Goal: Transaction & Acquisition: Purchase product/service

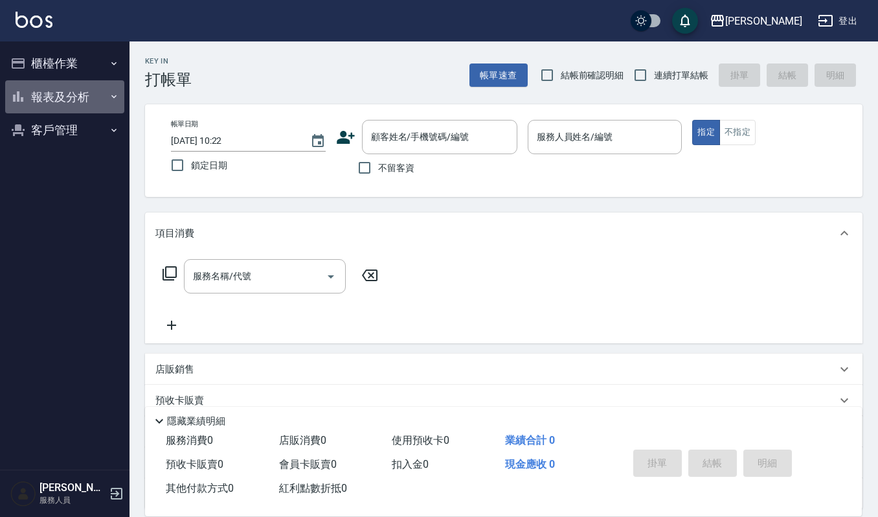
click at [76, 95] on button "報表及分析" at bounding box center [64, 97] width 119 height 34
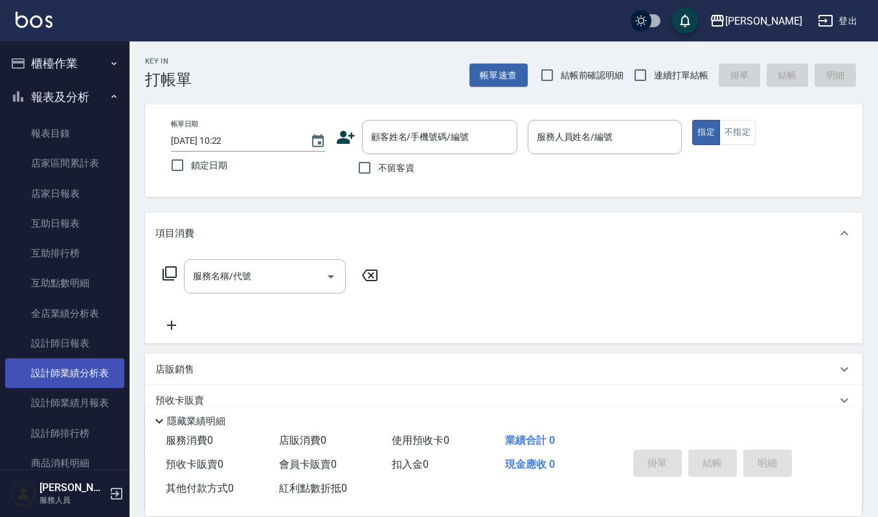
click at [74, 374] on link "設計師業績分析表" at bounding box center [64, 373] width 119 height 30
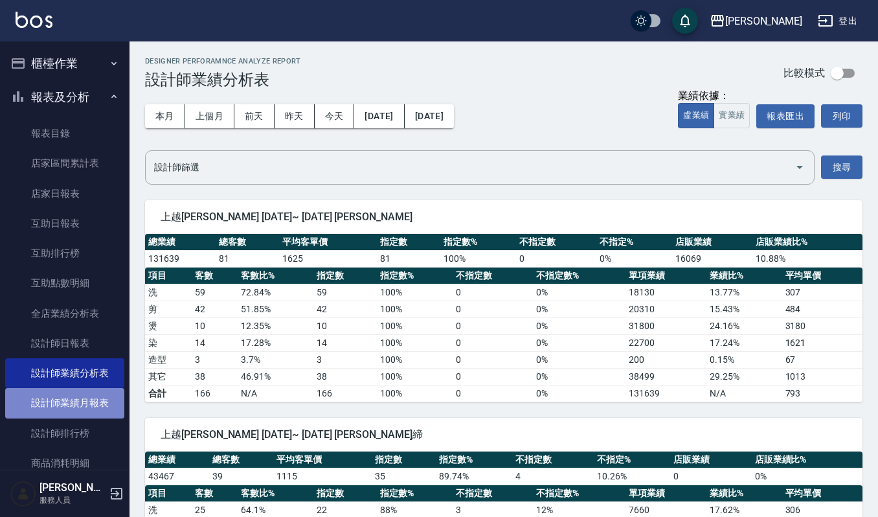
click at [88, 403] on link "設計師業績月報表" at bounding box center [64, 403] width 119 height 30
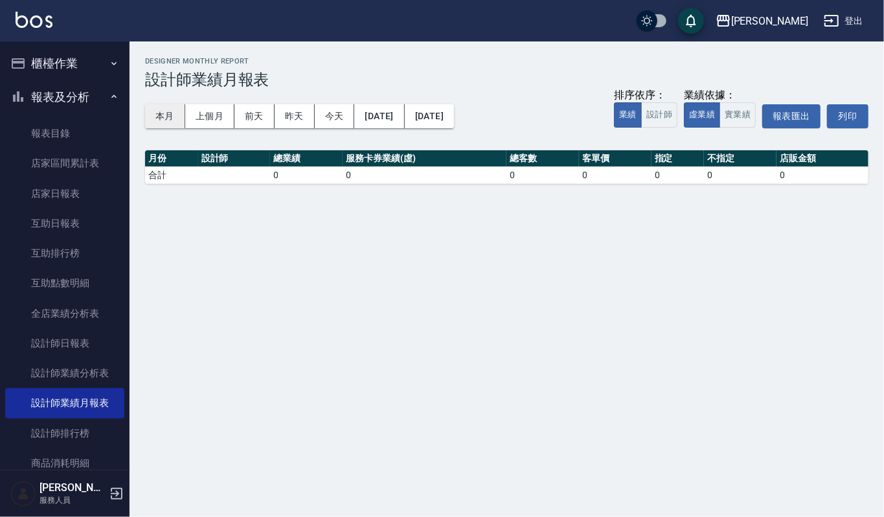
click at [169, 117] on button "本月" at bounding box center [165, 116] width 40 height 24
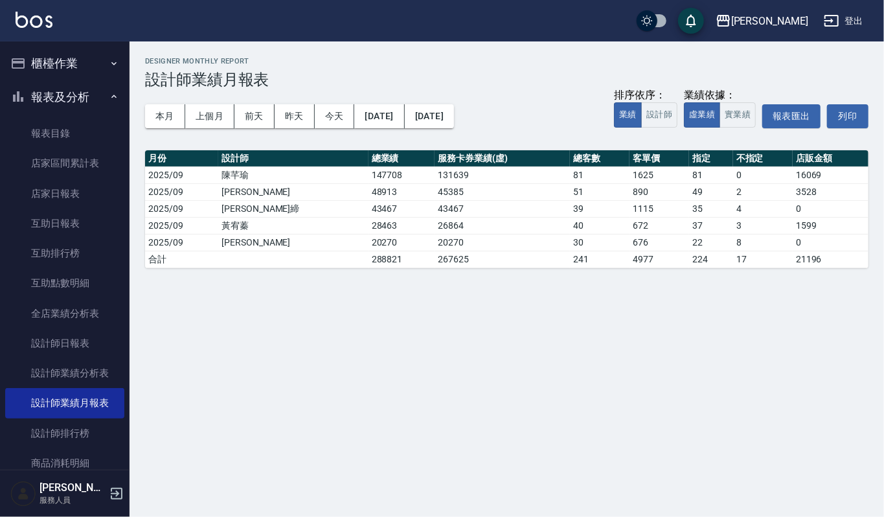
click at [60, 58] on button "櫃檯作業" at bounding box center [64, 64] width 119 height 34
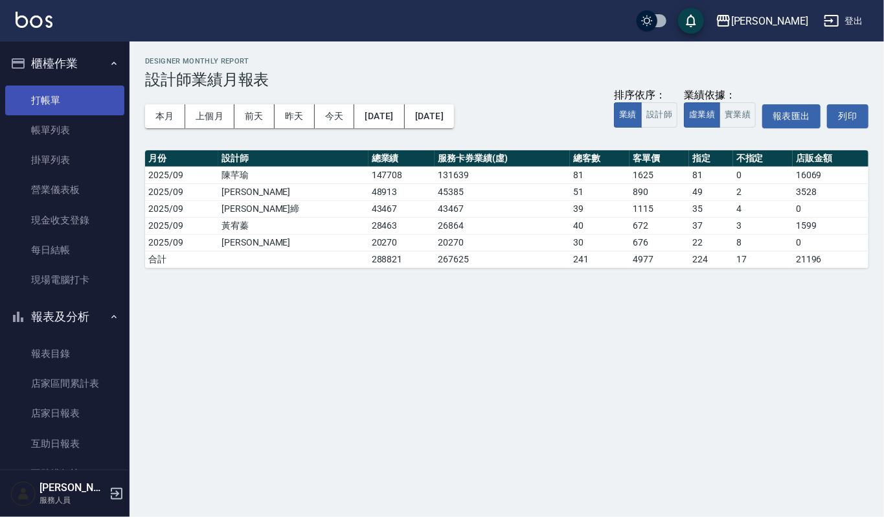
click at [61, 96] on link "打帳單" at bounding box center [64, 100] width 119 height 30
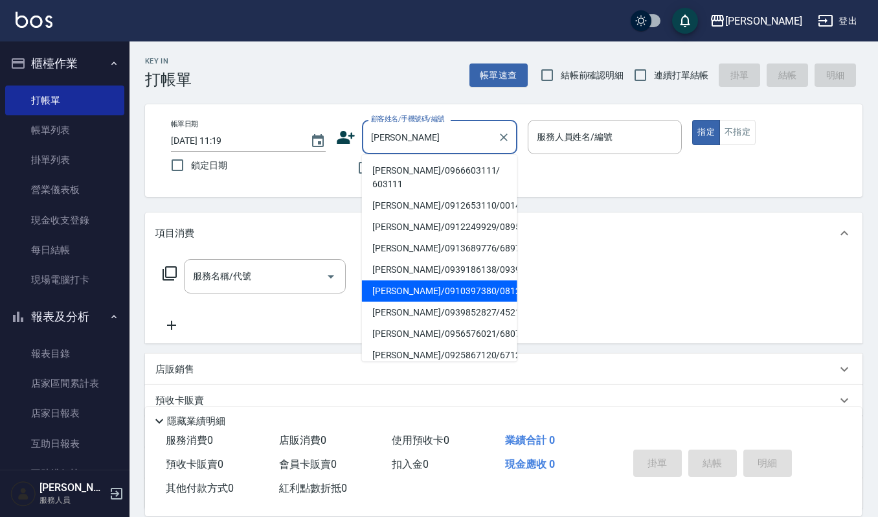
scroll to position [86, 0]
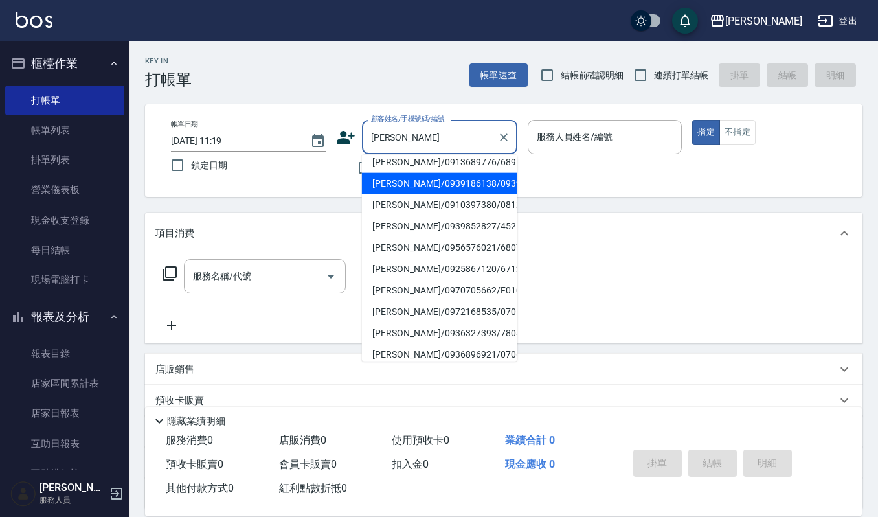
click at [410, 140] on input "陳韻韻" at bounding box center [430, 137] width 124 height 23
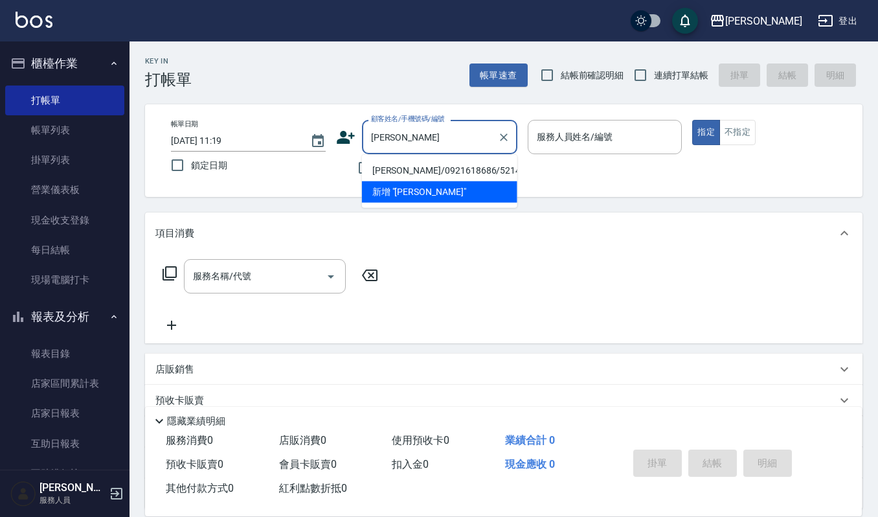
click at [475, 169] on li "陳韻竹/0921618686/521478" at bounding box center [439, 170] width 155 height 21
type input "陳韻竹/0921618686/521478"
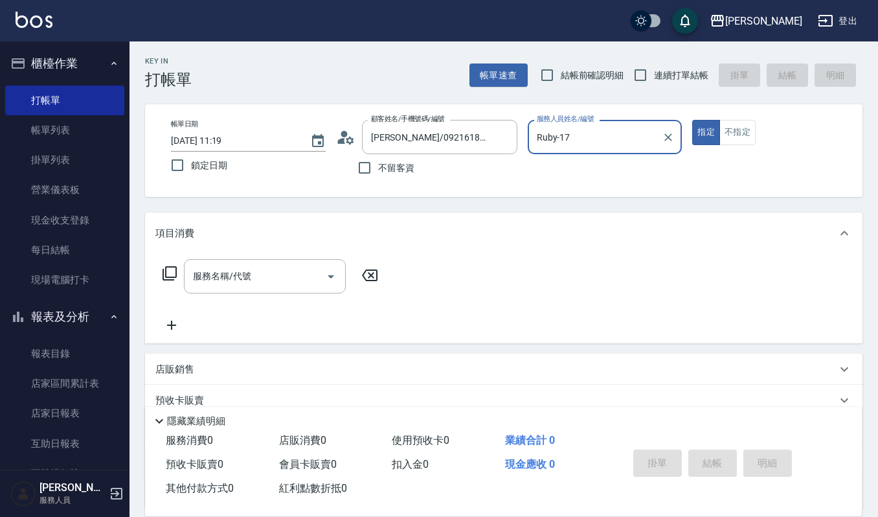
drag, startPoint x: 630, startPoint y: 151, endPoint x: 444, endPoint y: 179, distance: 188.6
click at [445, 177] on div "帳單日期 2025/09/12 11:19 鎖定日期 顧客姓名/手機號碼/編號 陳韻竹/0921618686/521478 顧客姓名/手機號碼/編號 不留客資…" at bounding box center [504, 151] width 686 height 62
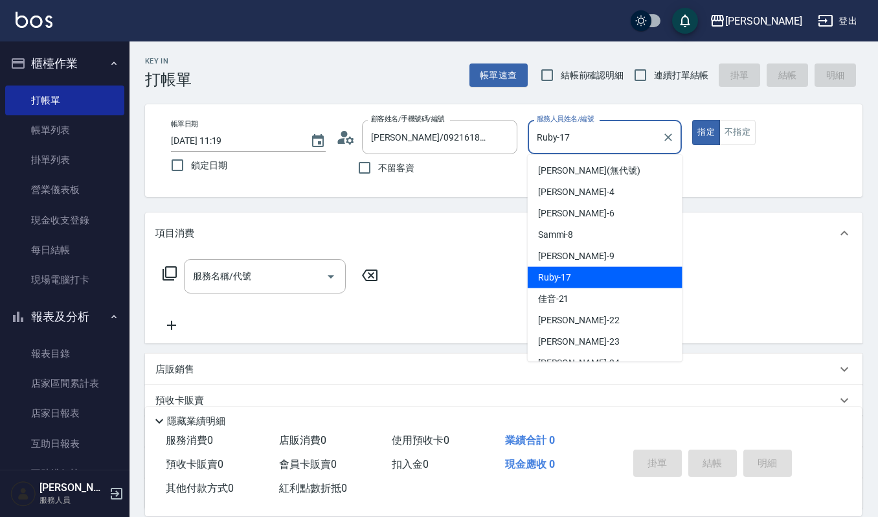
click at [574, 132] on input "Ruby-17" at bounding box center [596, 137] width 124 height 23
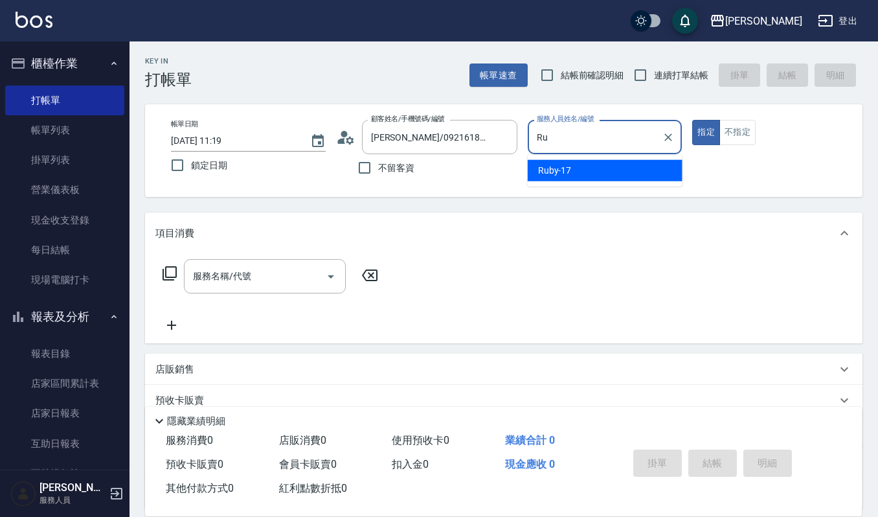
type input "R"
type input "吉兒-4"
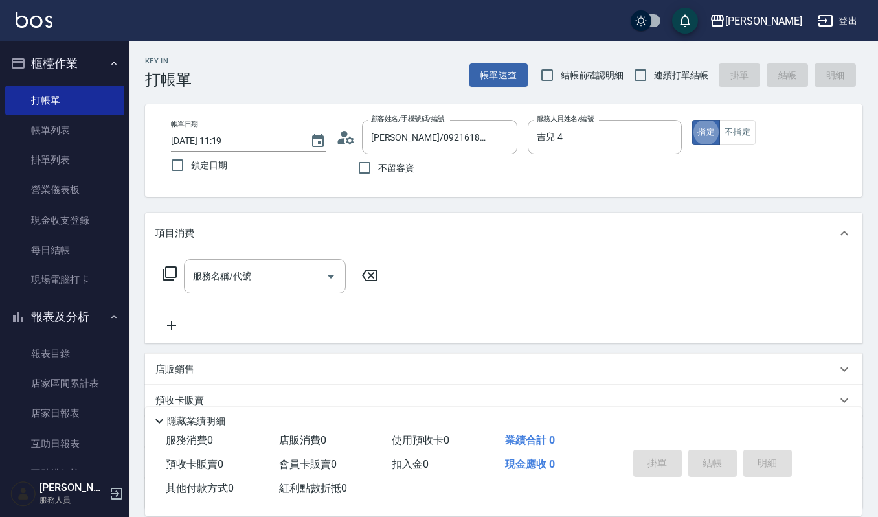
type button "true"
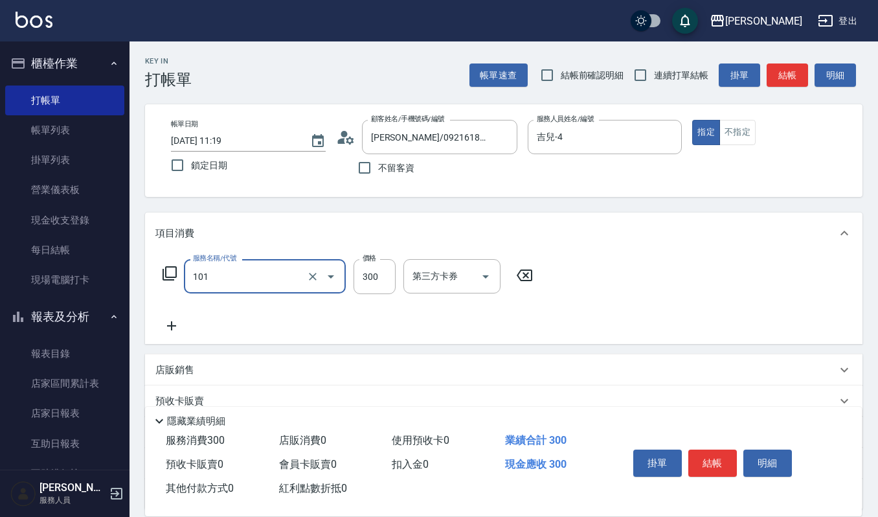
type input "一般洗髮(101)"
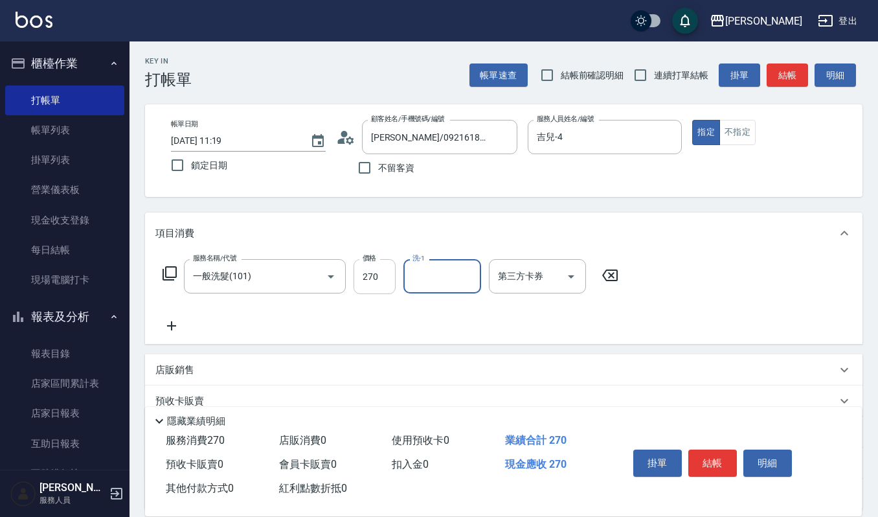
click at [354, 270] on input "270" at bounding box center [375, 276] width 42 height 35
type input "300"
type input "佳音-21"
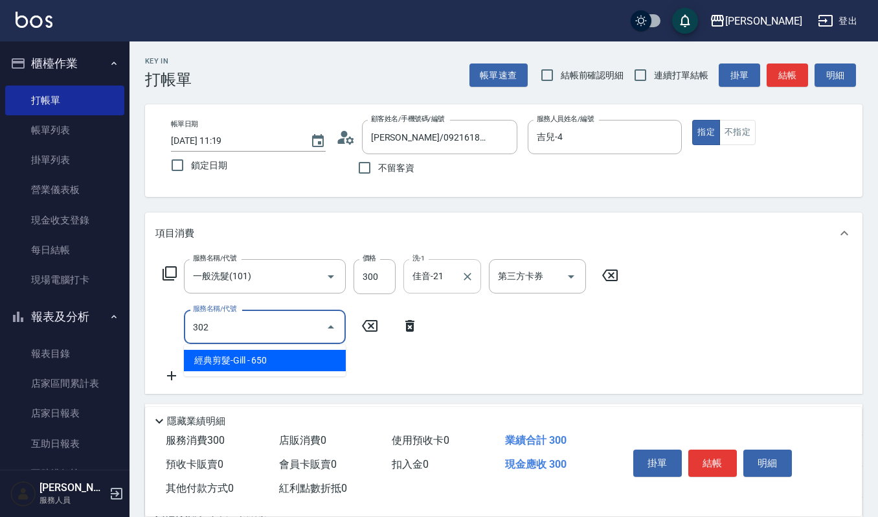
type input "經典剪髮-Gill(302)"
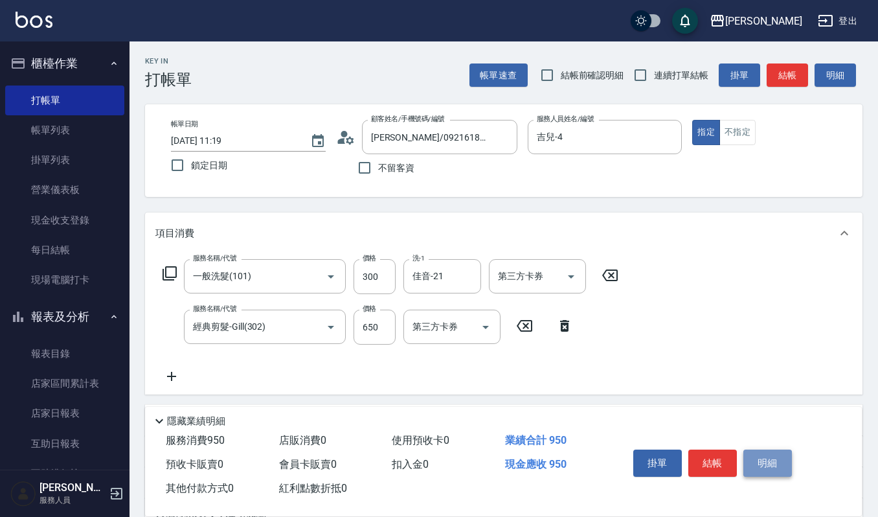
click at [746, 449] on button "明細" at bounding box center [767, 462] width 49 height 27
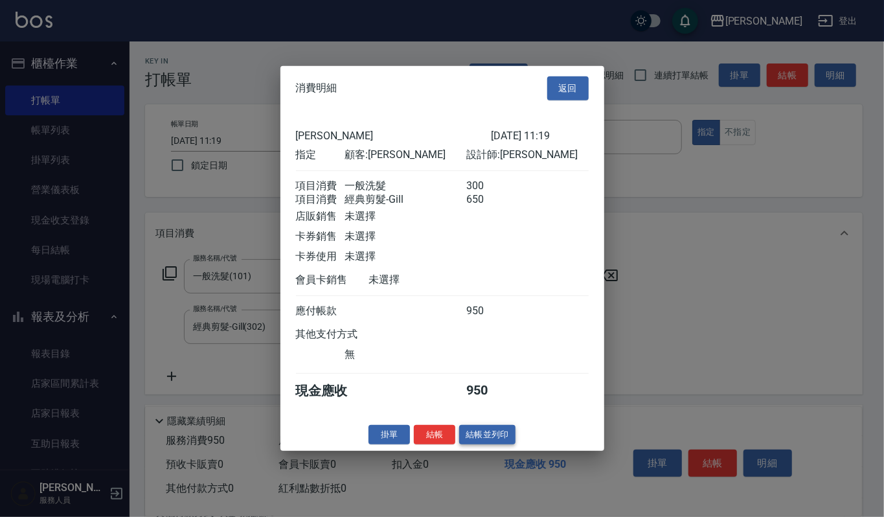
click at [487, 444] on button "結帳並列印" at bounding box center [487, 434] width 56 height 20
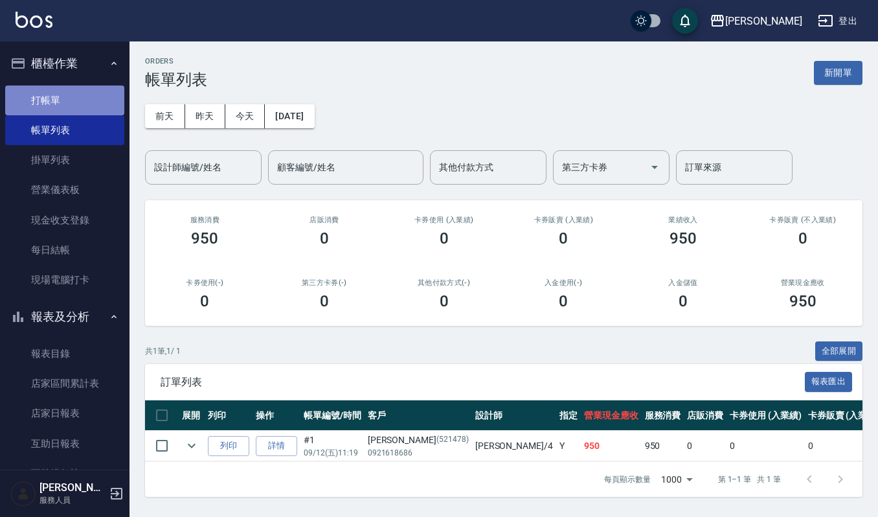
click at [94, 96] on link "打帳單" at bounding box center [64, 100] width 119 height 30
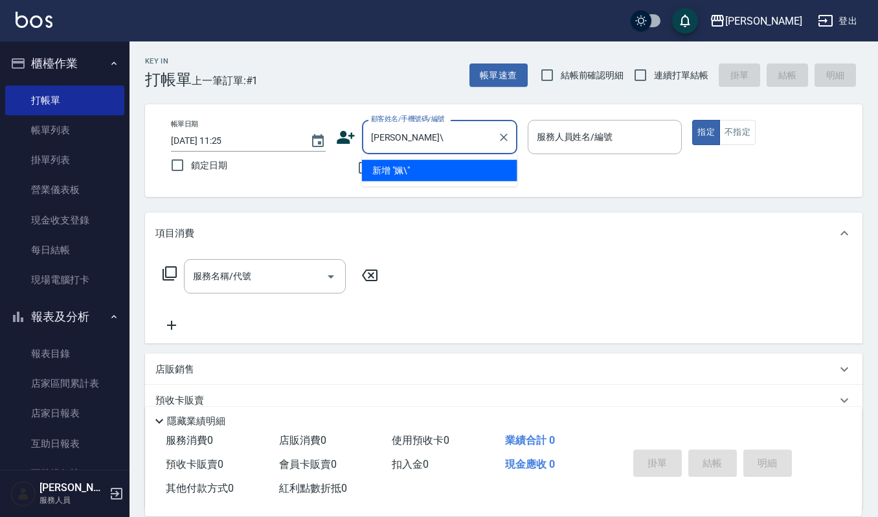
type input "姵"
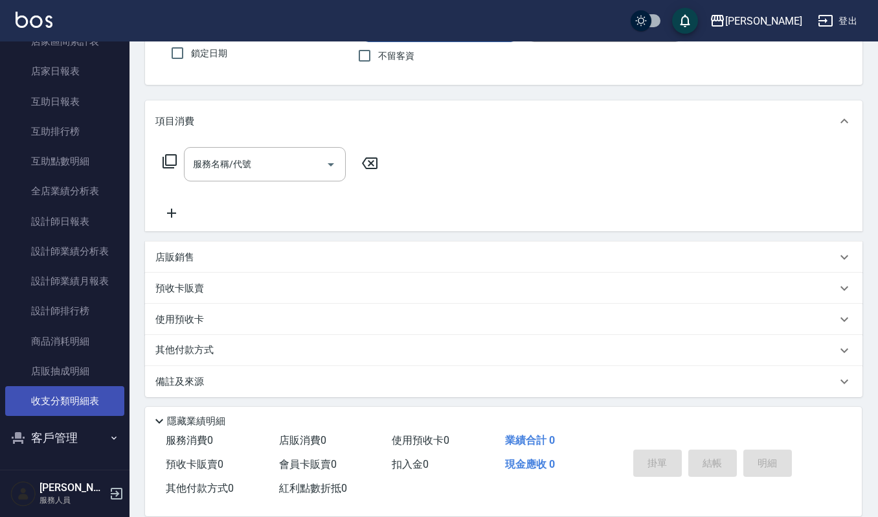
scroll to position [114, 0]
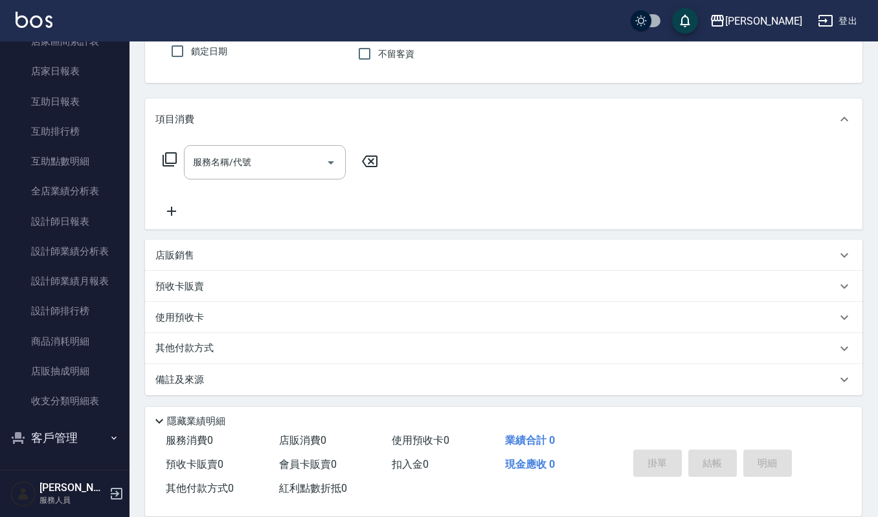
click at [75, 439] on button "客戶管理" at bounding box center [64, 438] width 119 height 34
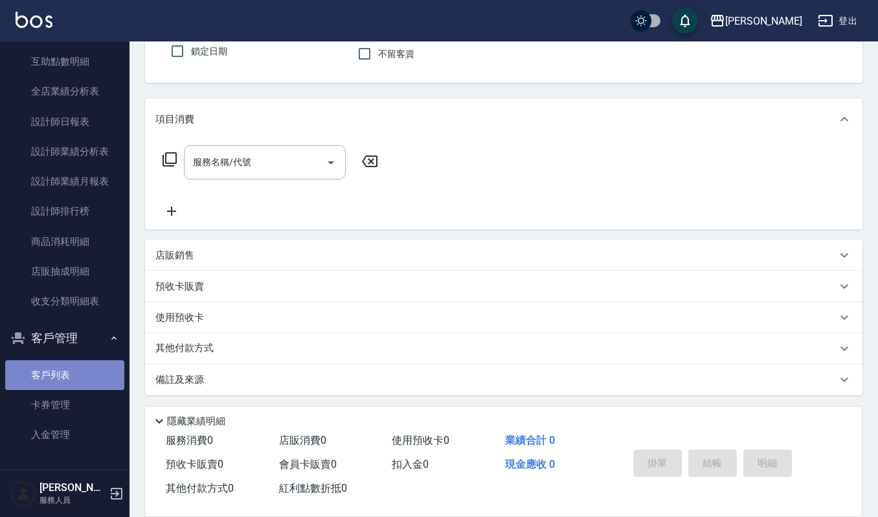
click at [87, 365] on link "客戶列表" at bounding box center [64, 375] width 119 height 30
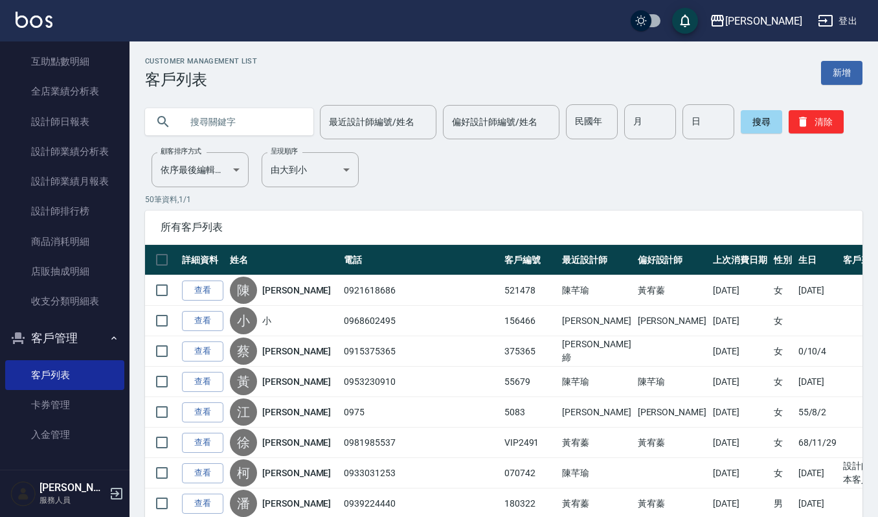
paste input "0985200644"
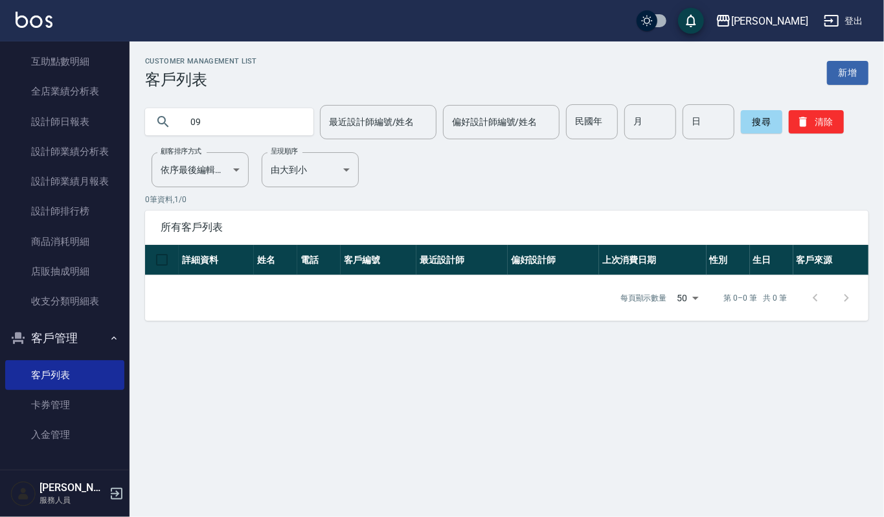
type input "0"
type input "沛"
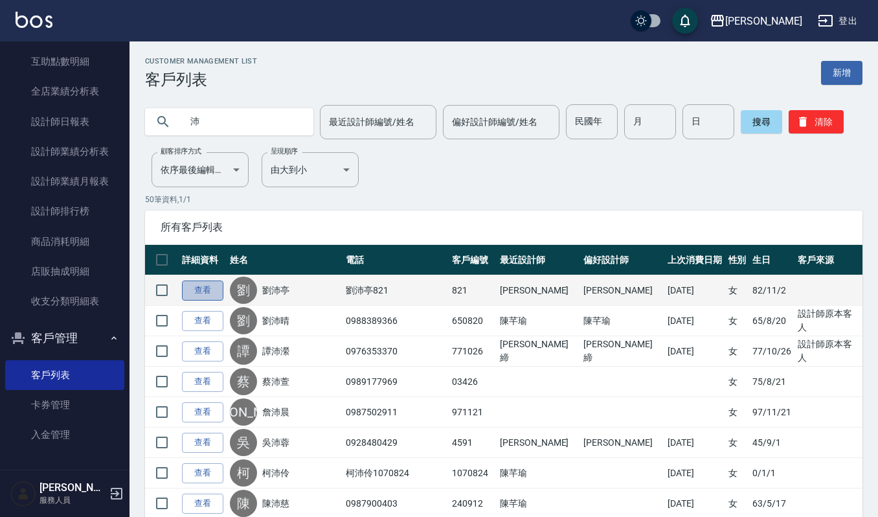
click at [210, 283] on link "查看" at bounding box center [202, 290] width 41 height 20
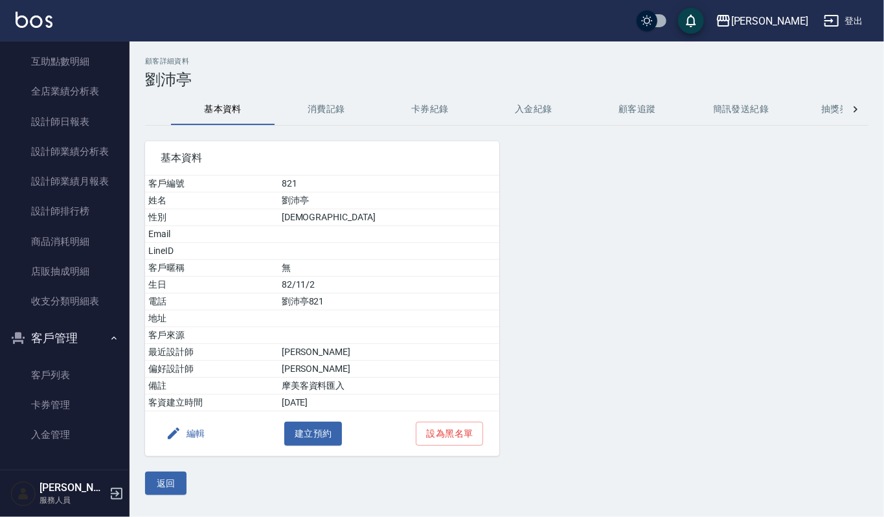
click at [335, 112] on button "消費記錄" at bounding box center [327, 109] width 104 height 31
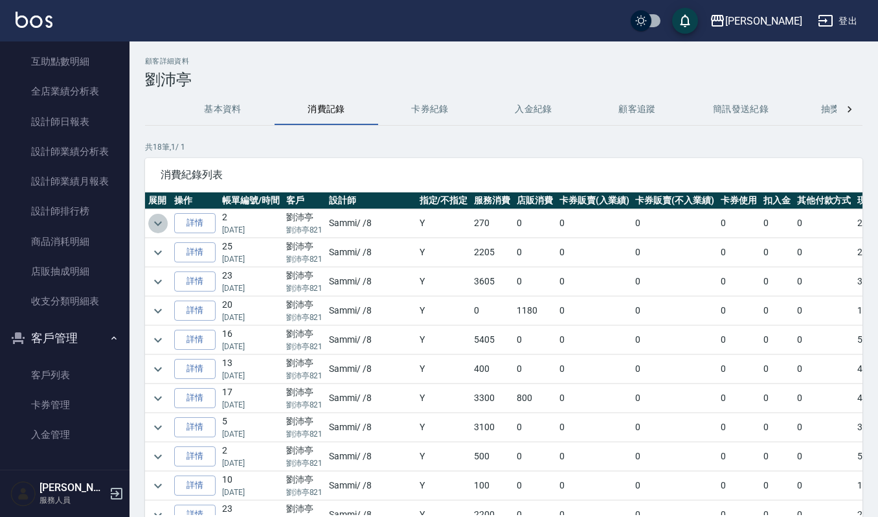
click at [162, 223] on icon "expand row" at bounding box center [158, 224] width 16 height 16
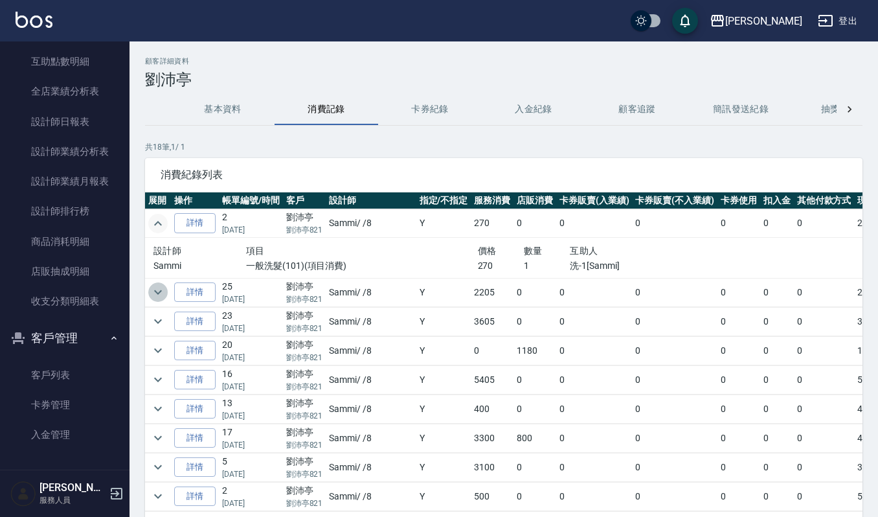
click at [156, 287] on icon "expand row" at bounding box center [158, 292] width 16 height 16
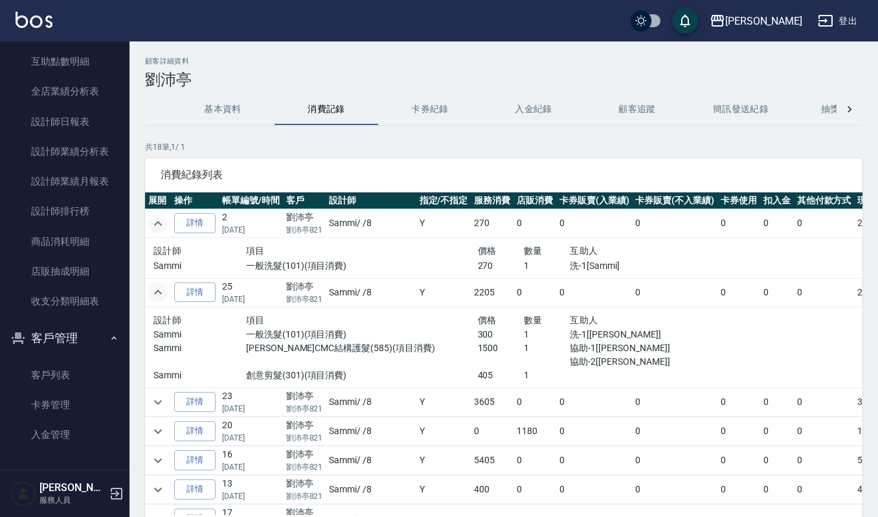
click at [209, 111] on button "基本資料" at bounding box center [223, 109] width 104 height 31
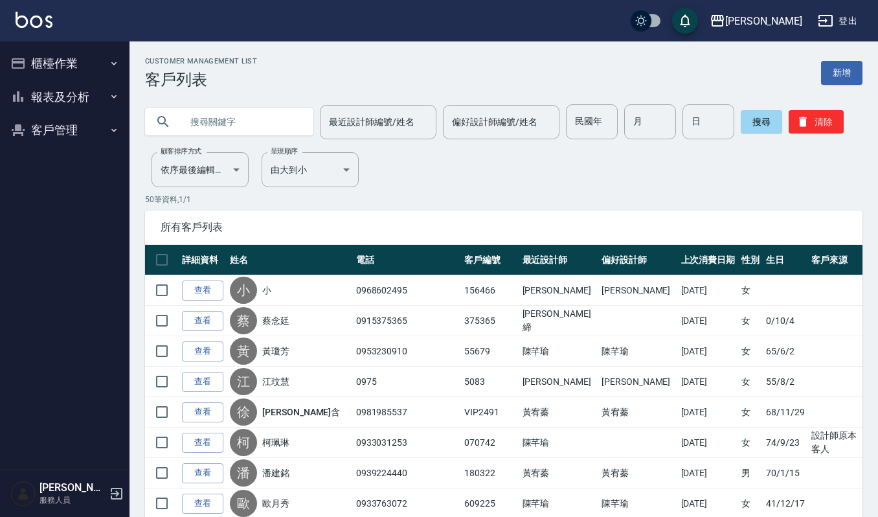
click at [225, 124] on input "text" at bounding box center [242, 121] width 122 height 35
type input "521478"
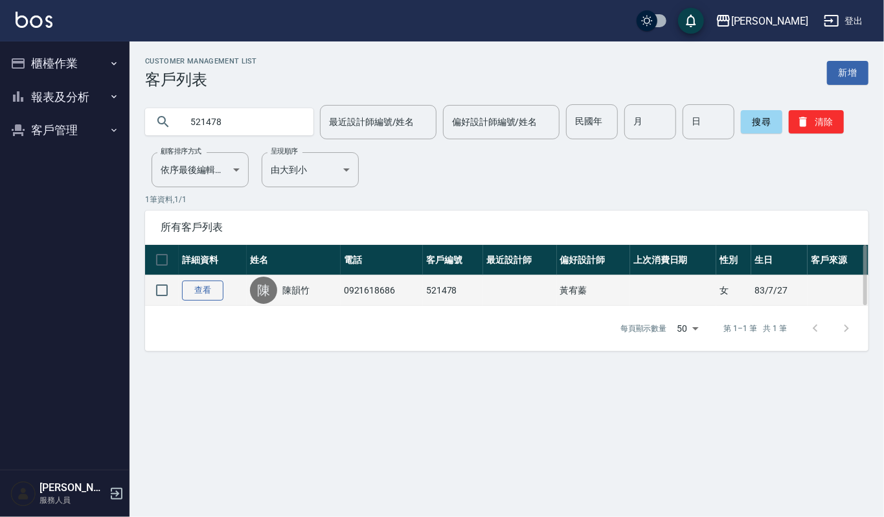
click at [220, 291] on link "查看" at bounding box center [202, 290] width 41 height 20
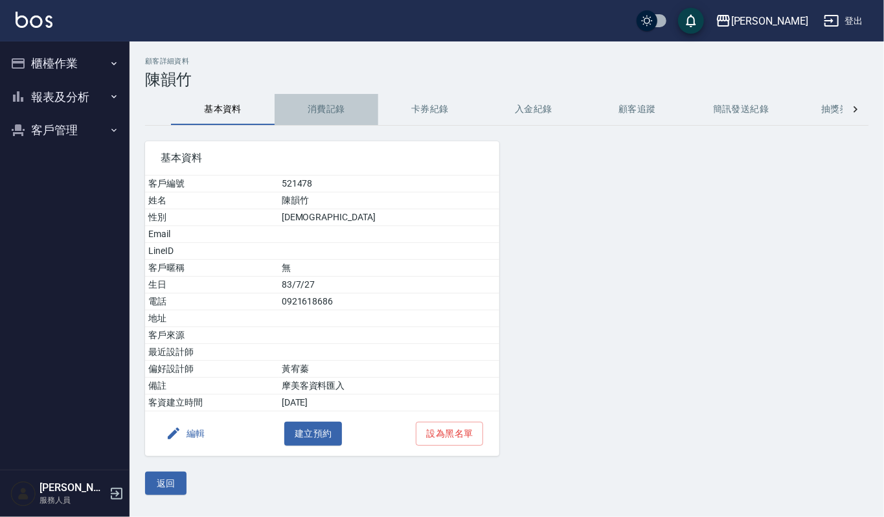
click at [310, 102] on button "消費記錄" at bounding box center [327, 109] width 104 height 31
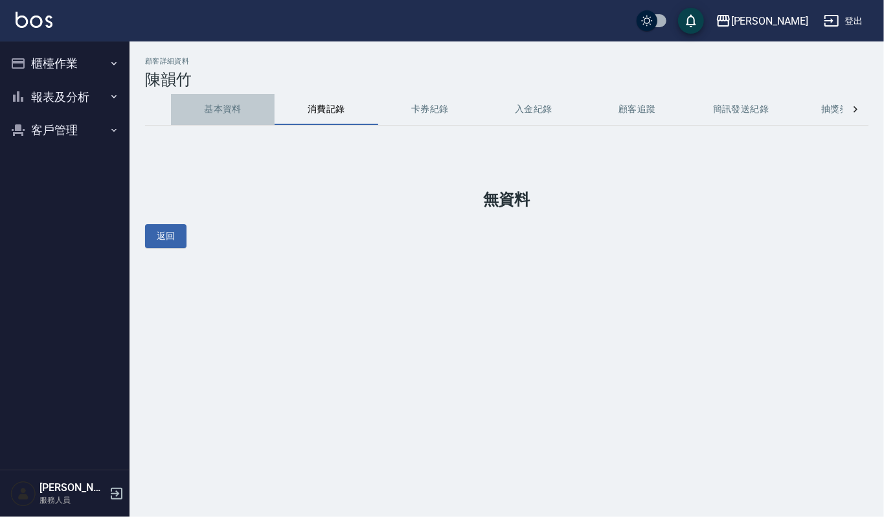
click at [209, 98] on button "基本資料" at bounding box center [223, 109] width 104 height 31
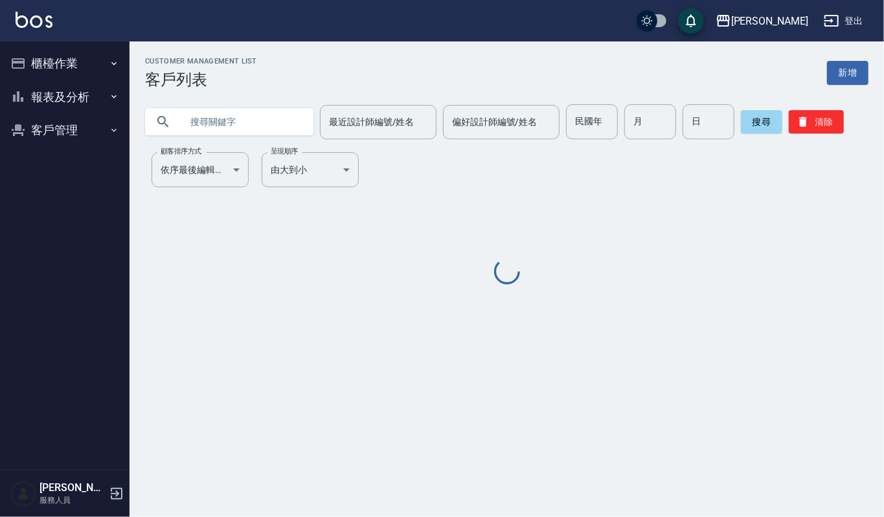
click at [262, 126] on input "text" at bounding box center [242, 121] width 122 height 35
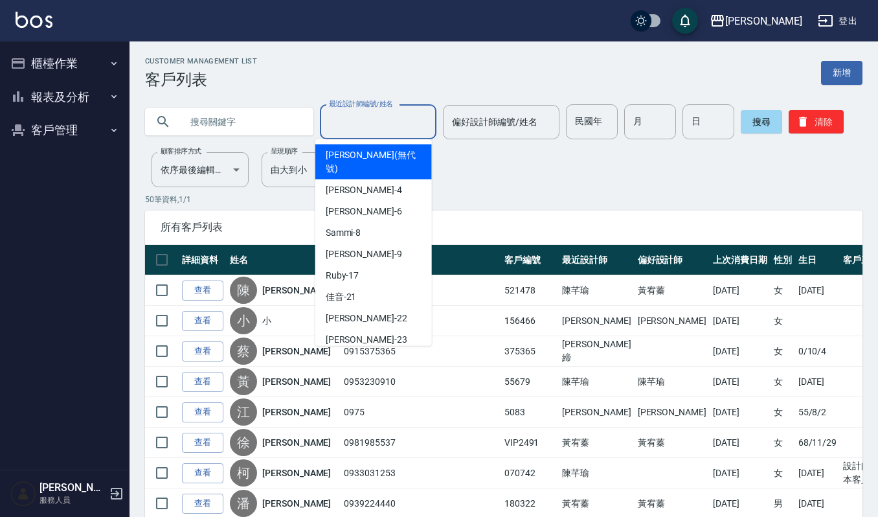
click at [353, 128] on input "最近設計師編號/姓名" at bounding box center [378, 122] width 105 height 23
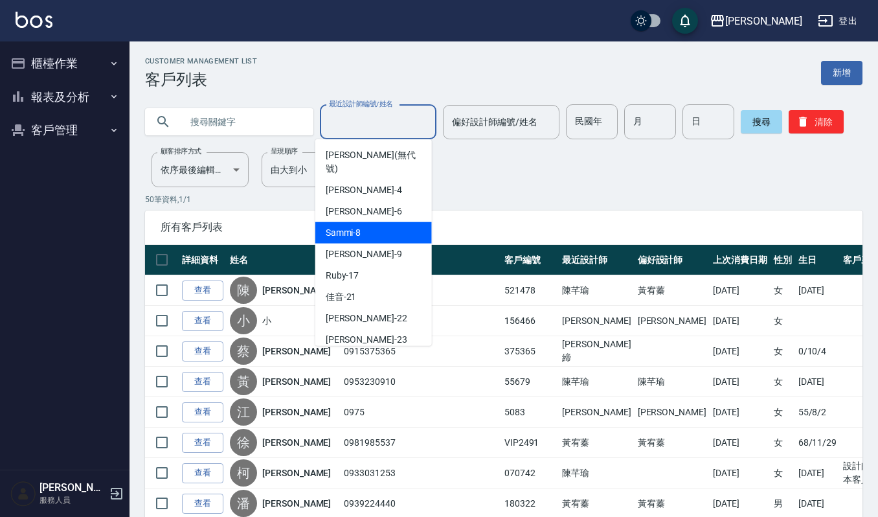
click at [341, 226] on span "Sammi -8" at bounding box center [344, 233] width 36 height 14
type input "Sammi-8"
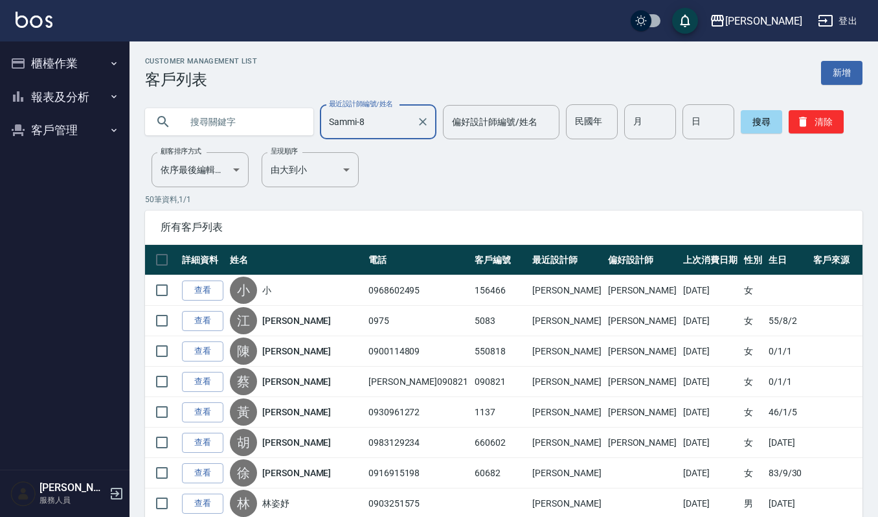
click at [291, 120] on input "text" at bounding box center [242, 121] width 122 height 35
type input "姵"
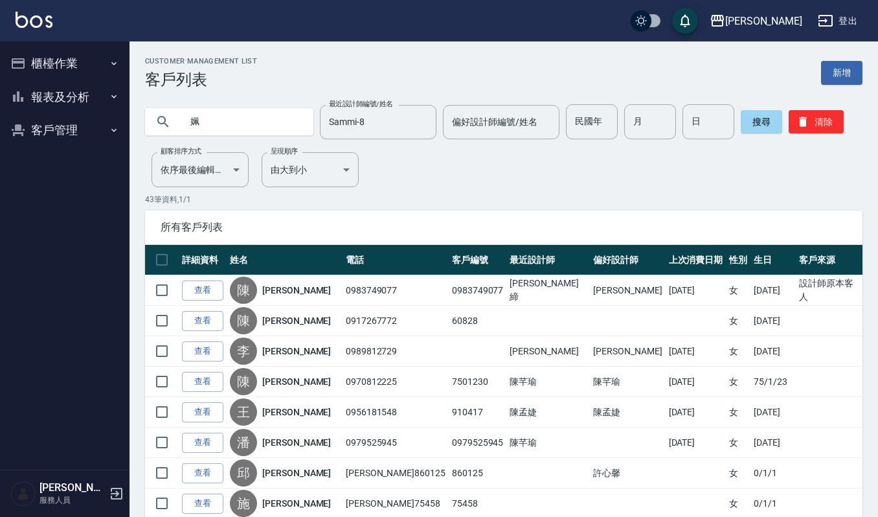
click at [104, 74] on button "櫃檯作業" at bounding box center [64, 64] width 119 height 34
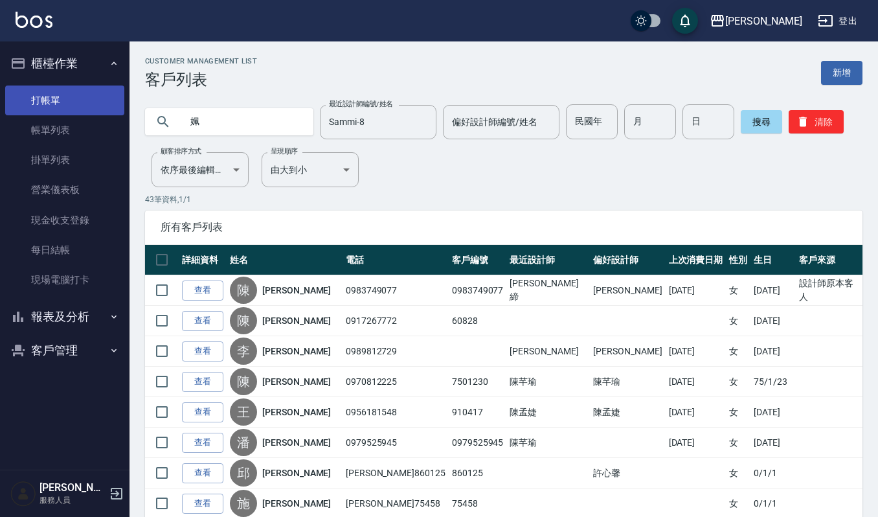
click at [84, 102] on link "打帳單" at bounding box center [64, 100] width 119 height 30
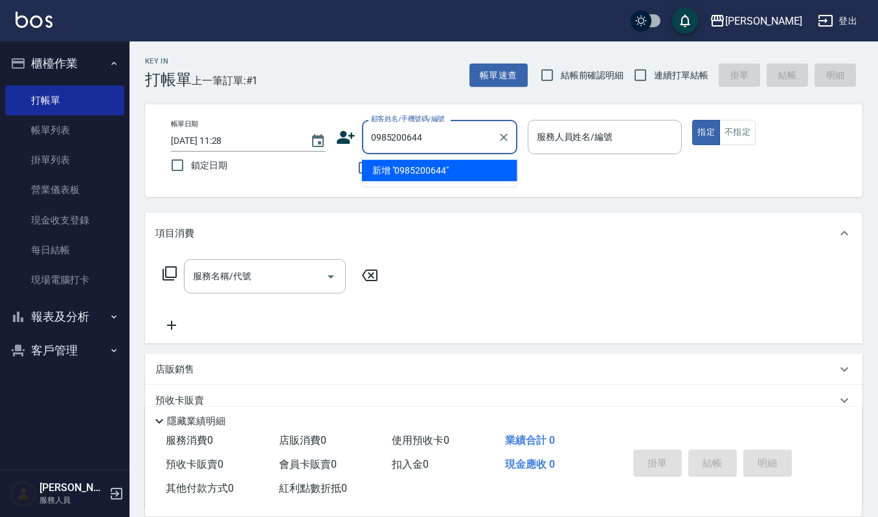
click at [420, 164] on li "新增 "0985200644"" at bounding box center [439, 170] width 155 height 21
click at [449, 132] on input "0985200644" at bounding box center [430, 137] width 124 height 23
click at [429, 144] on input "0985200644" at bounding box center [430, 137] width 124 height 23
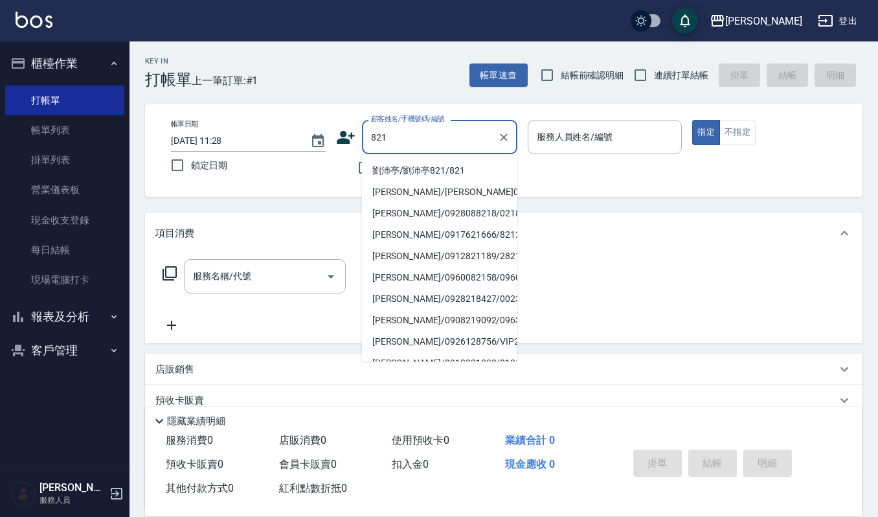
type input "劉沛亭/劉沛亭821/821"
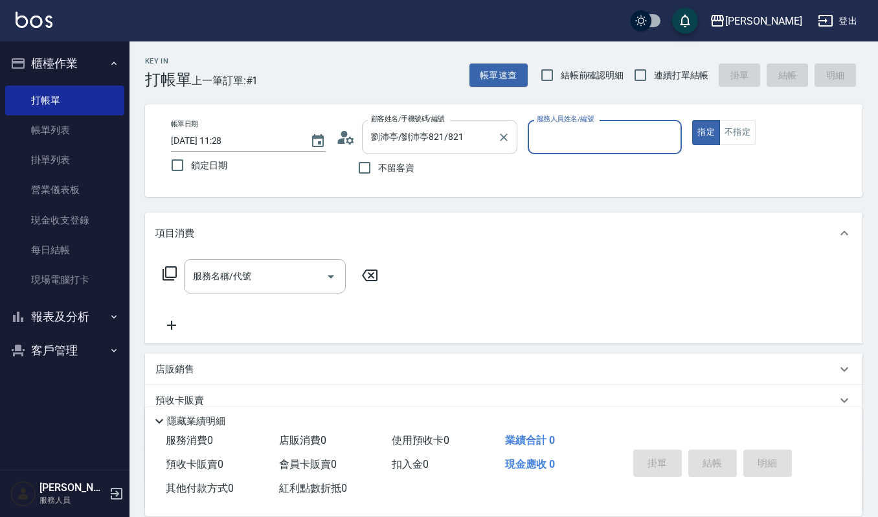
type input "Sammi-8"
click at [692, 120] on button "指定" at bounding box center [706, 132] width 28 height 25
type button "true"
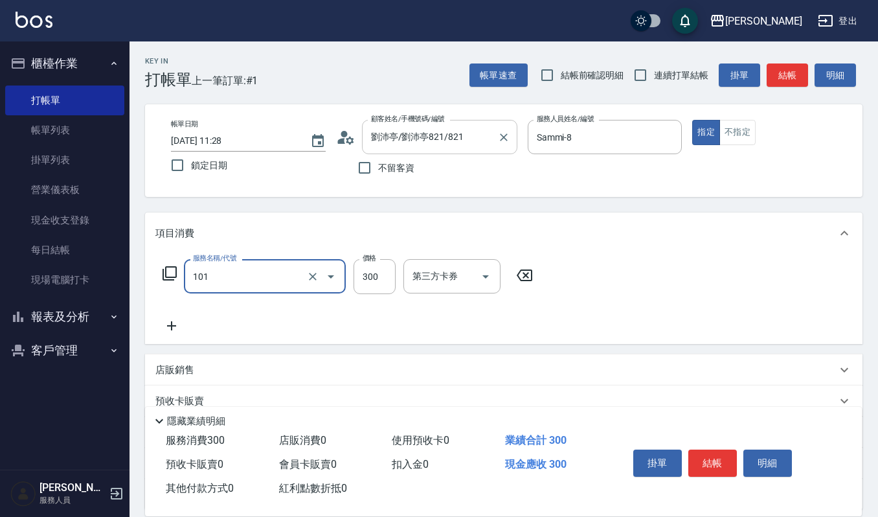
type input "一般洗髮(101)"
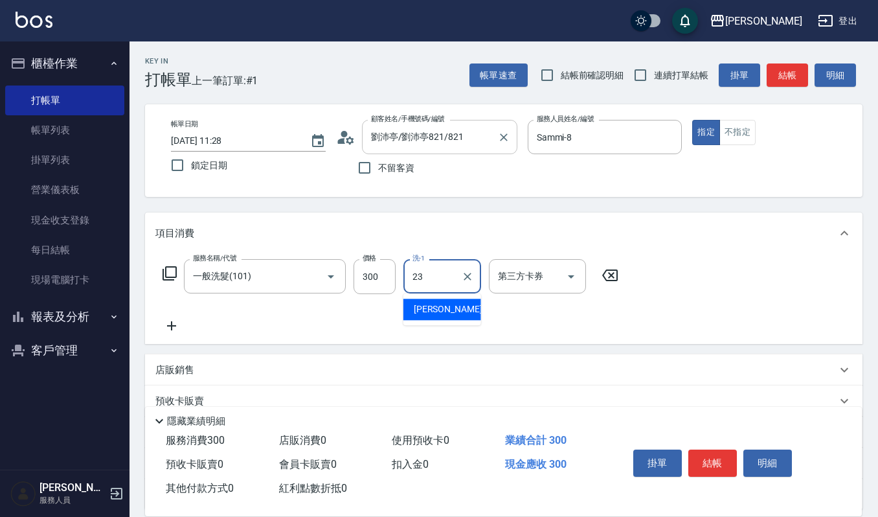
type input "郁涵-23"
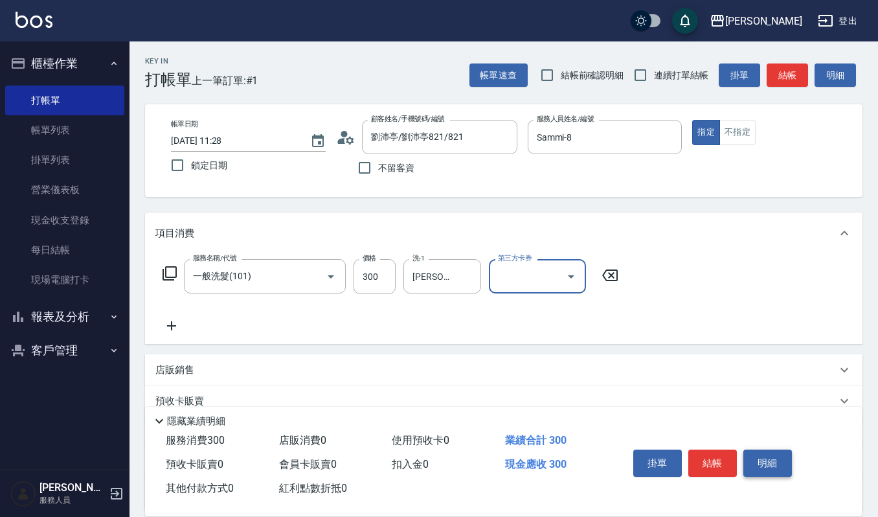
click at [785, 468] on button "明細" at bounding box center [767, 462] width 49 height 27
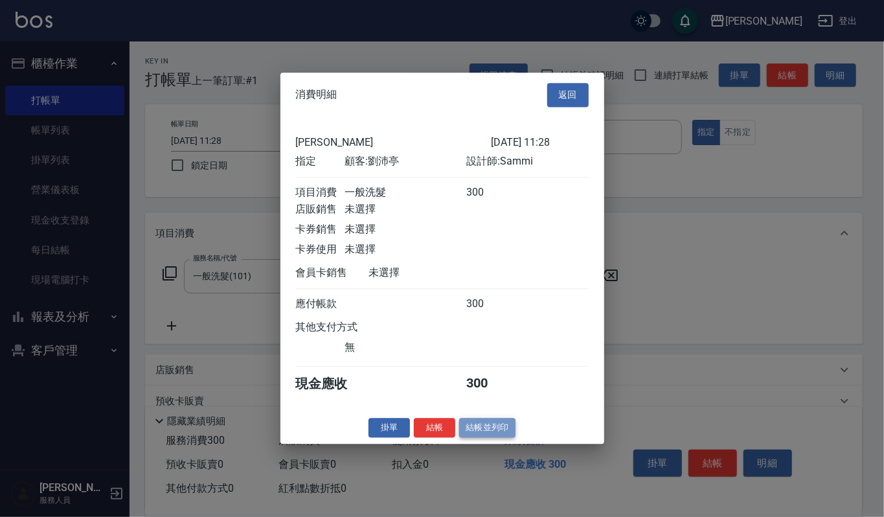
click at [501, 429] on button "結帳並列印" at bounding box center [487, 428] width 56 height 20
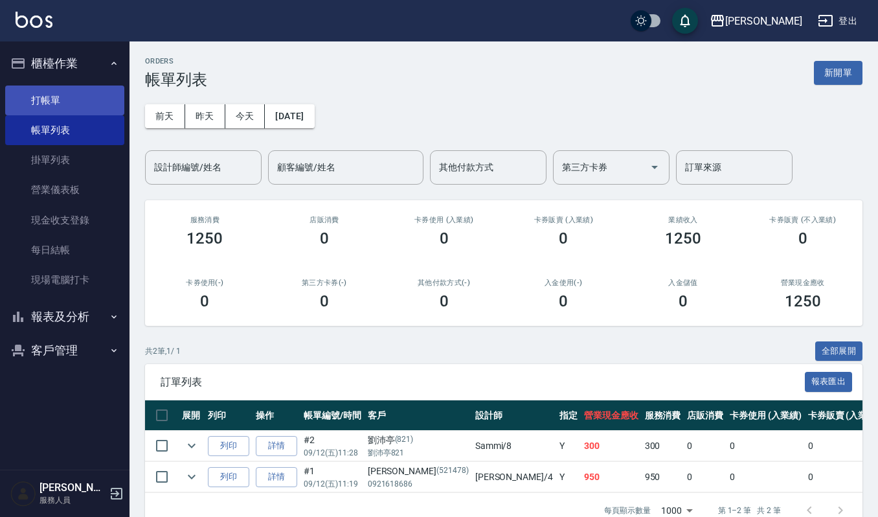
click at [57, 101] on link "打帳單" at bounding box center [64, 100] width 119 height 30
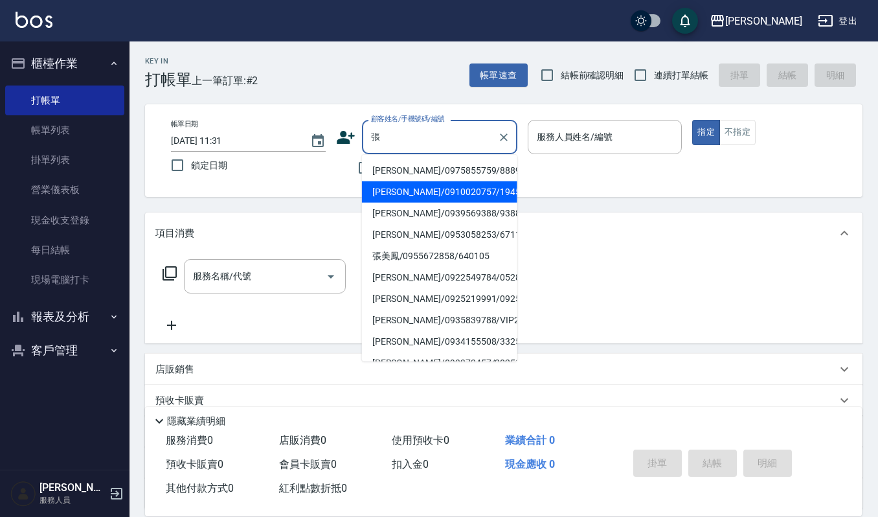
click at [401, 190] on li "張秀惠/0910020757/1945" at bounding box center [439, 191] width 155 height 21
type input "張秀惠/0910020757/1945"
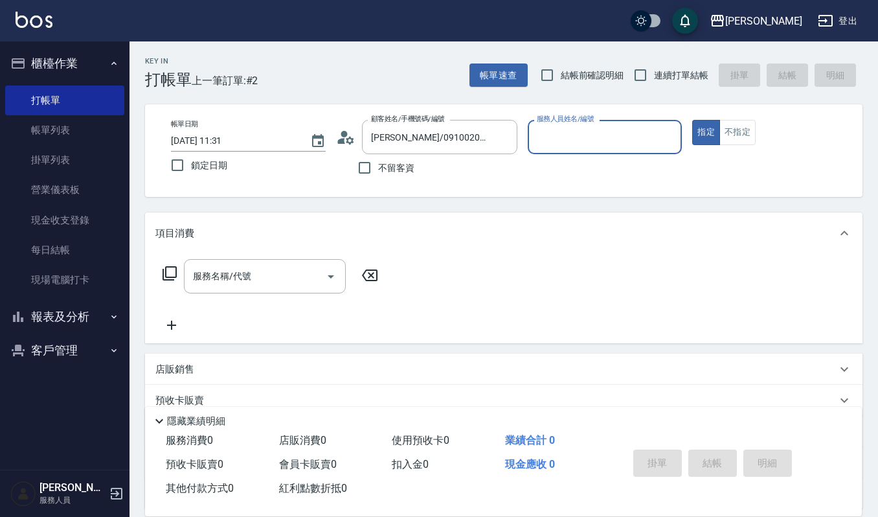
type input "Ruby-17"
click at [286, 278] on input "服務名稱/代號" at bounding box center [255, 276] width 131 height 23
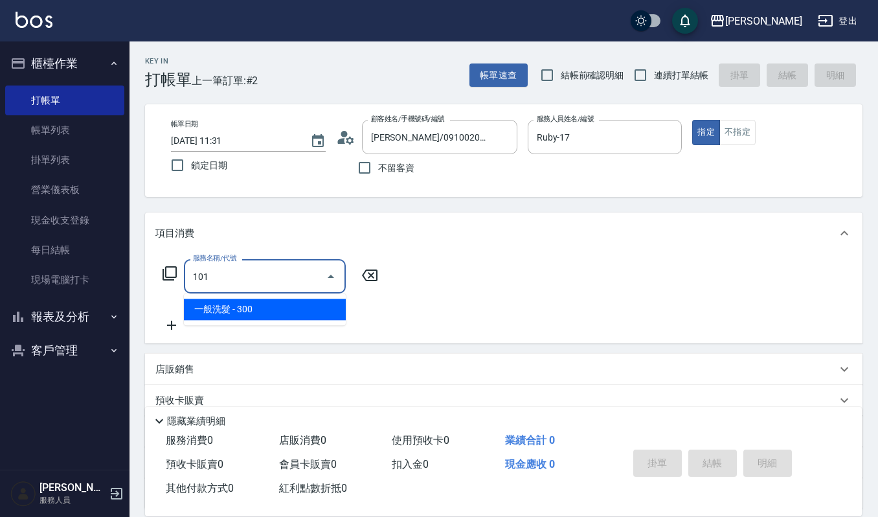
type input "一般洗髮(101)"
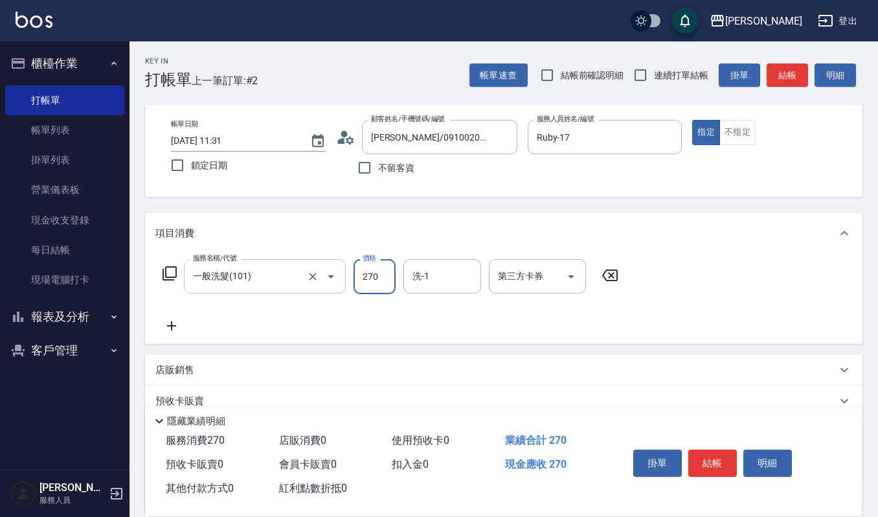
type input "270"
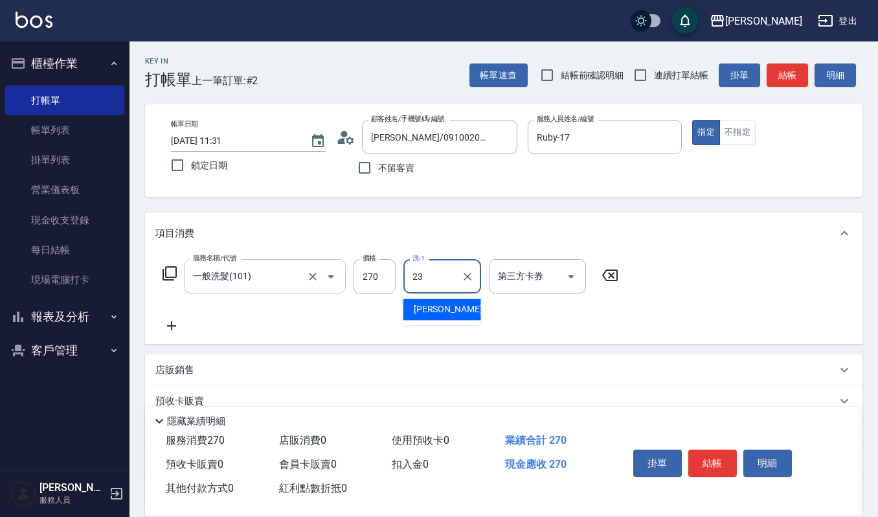
type input "郁涵-23"
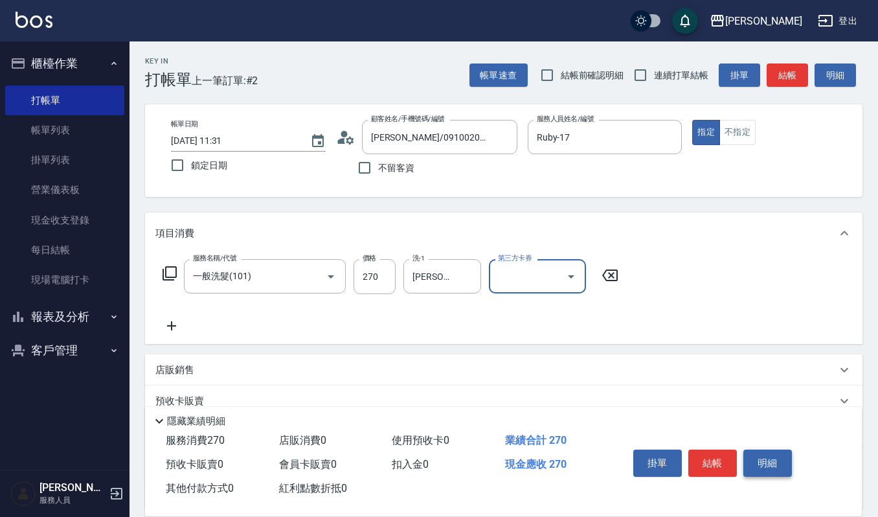
click at [765, 457] on button "明細" at bounding box center [767, 462] width 49 height 27
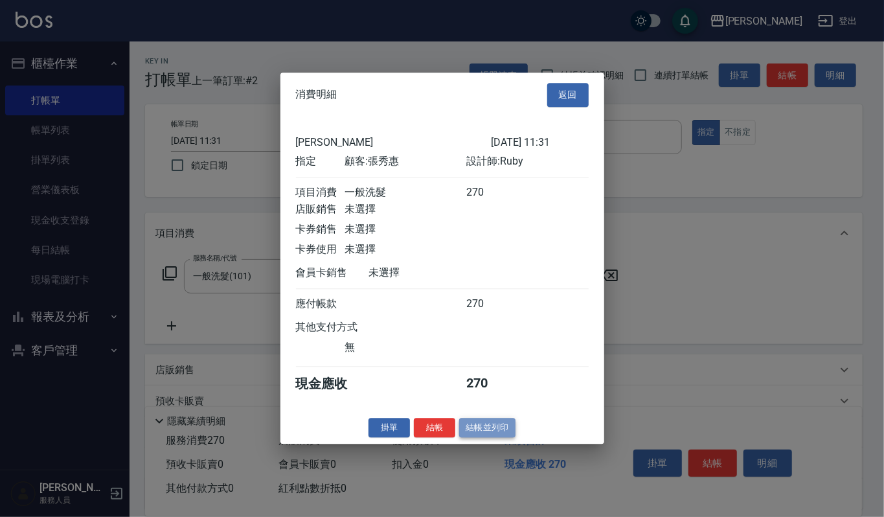
click at [488, 436] on button "結帳並列印" at bounding box center [487, 428] width 56 height 20
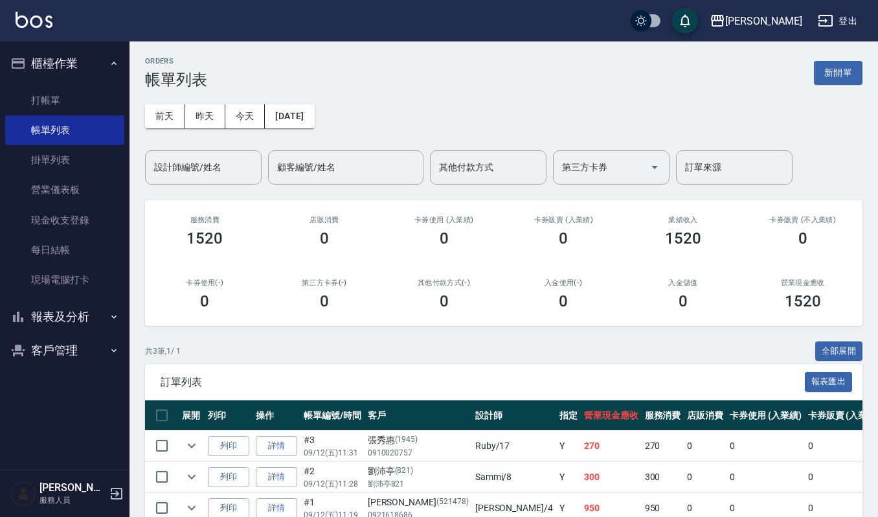
click at [265, 448] on link "詳情" at bounding box center [276, 446] width 41 height 20
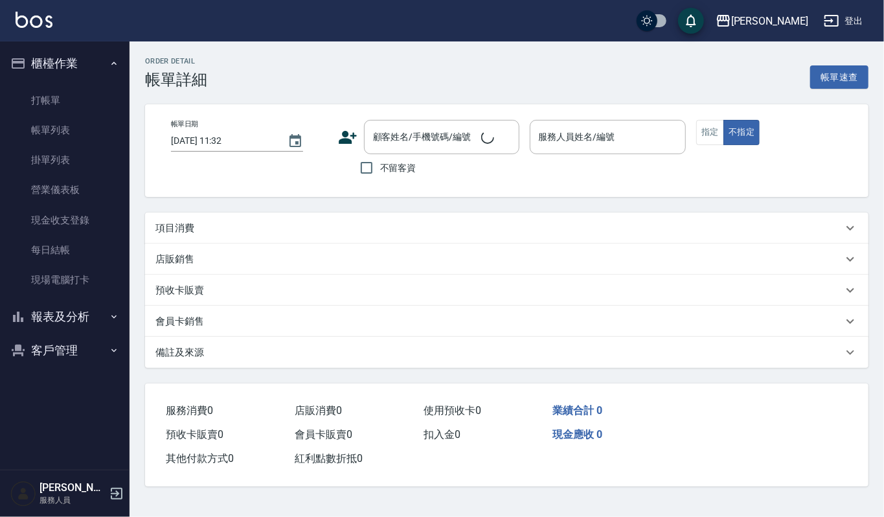
type input "2025/09/12 11:31"
type input "Ruby-17"
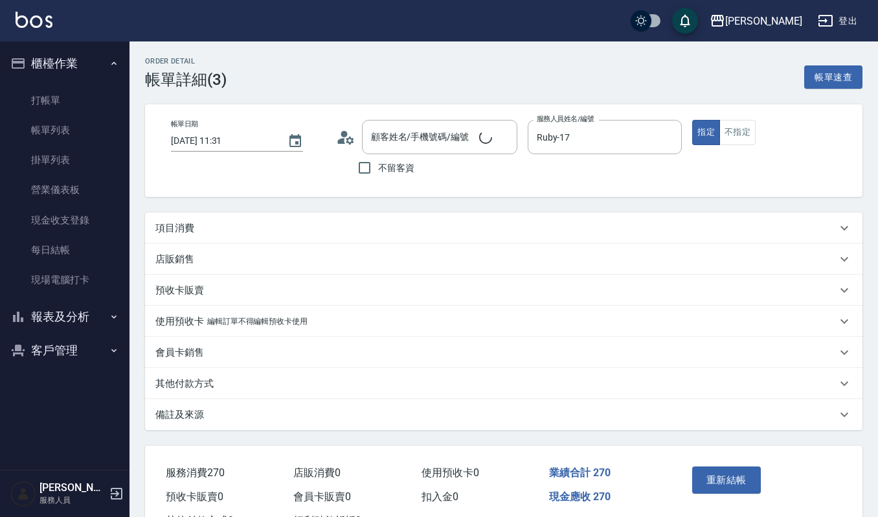
type input "張秀惠/0910020757/1945"
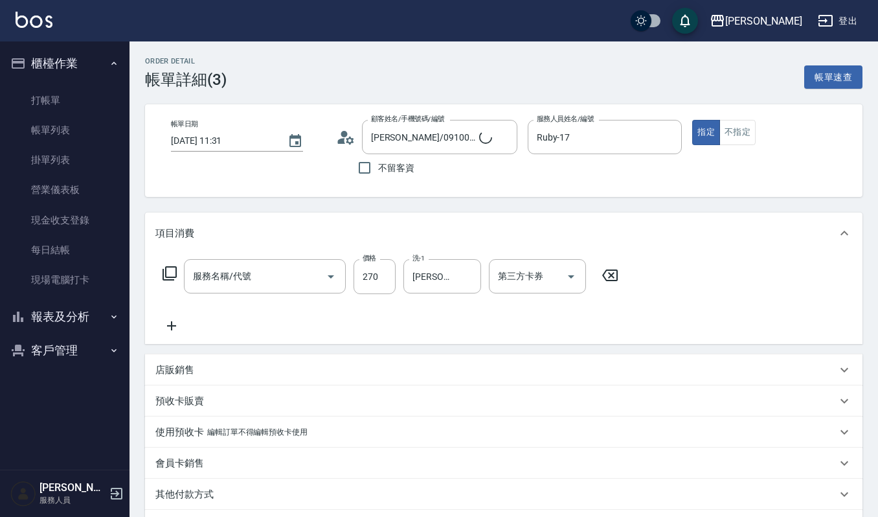
type input "一般洗髮(101)"
click at [459, 265] on div at bounding box center [466, 276] width 17 height 34
click at [475, 278] on button "Clear" at bounding box center [467, 276] width 18 height 18
click at [474, 278] on input "洗-1" at bounding box center [442, 276] width 66 height 23
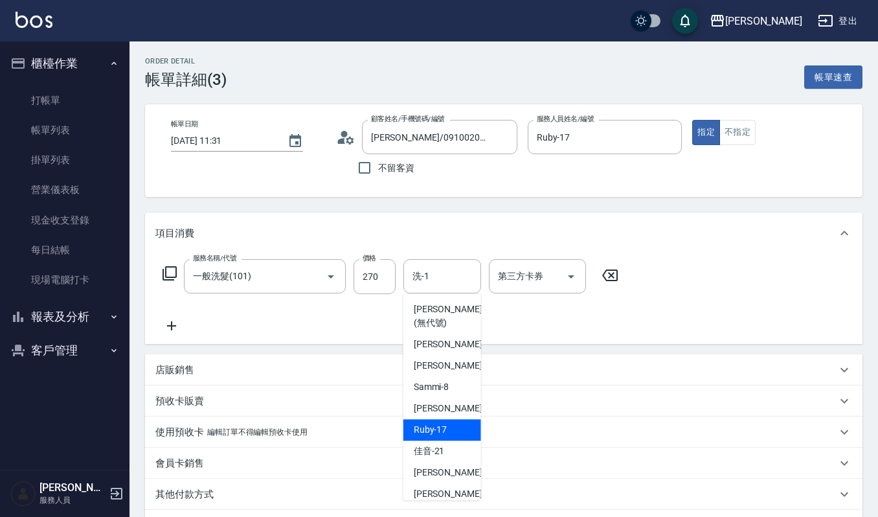
click at [416, 434] on span "Ruby -17" at bounding box center [431, 430] width 34 height 14
type input "Ruby-17"
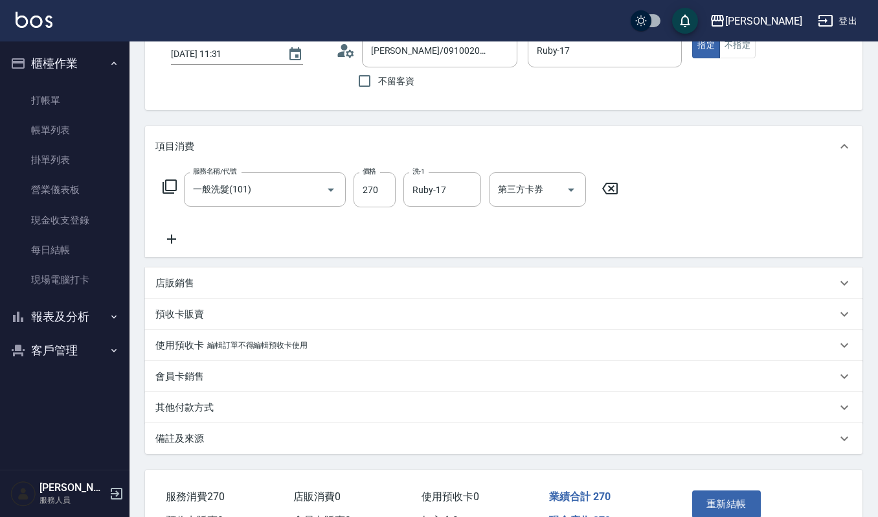
scroll to position [161, 0]
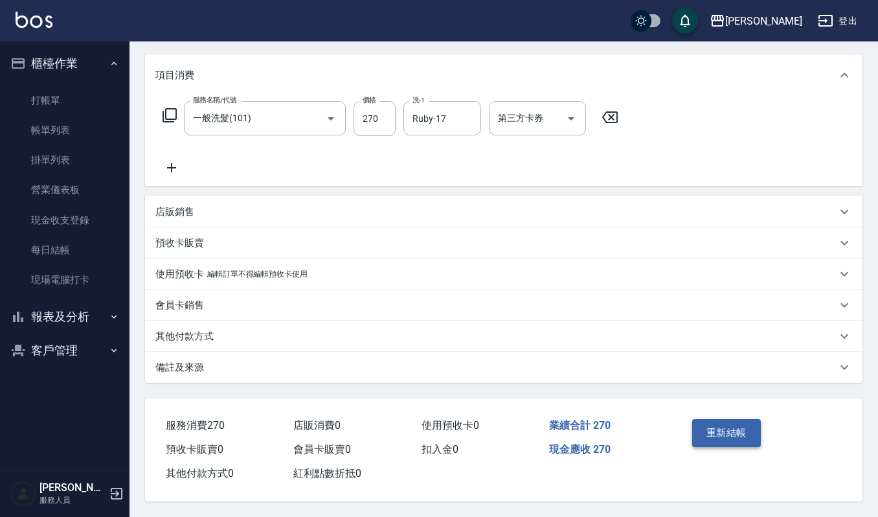
click at [692, 428] on button "重新結帳" at bounding box center [726, 432] width 69 height 27
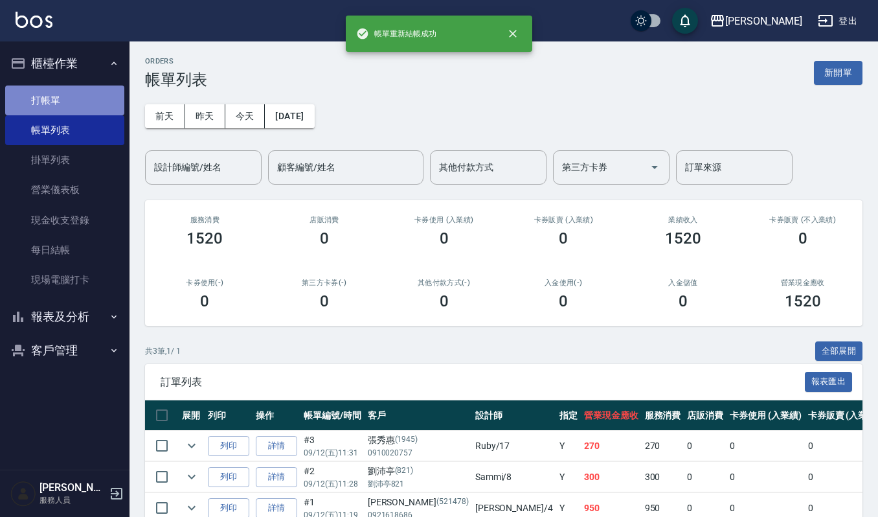
click at [95, 94] on link "打帳單" at bounding box center [64, 100] width 119 height 30
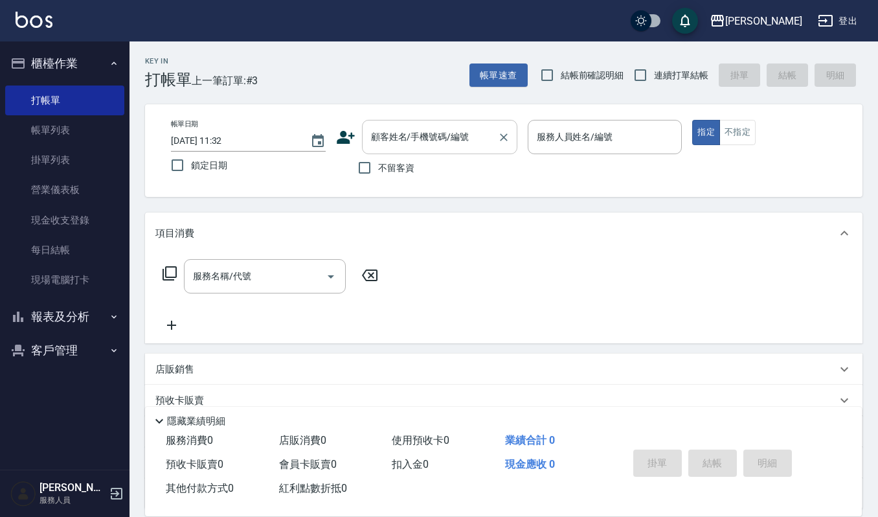
click at [418, 135] on input "顧客姓名/手機號碼/編號" at bounding box center [430, 137] width 124 height 23
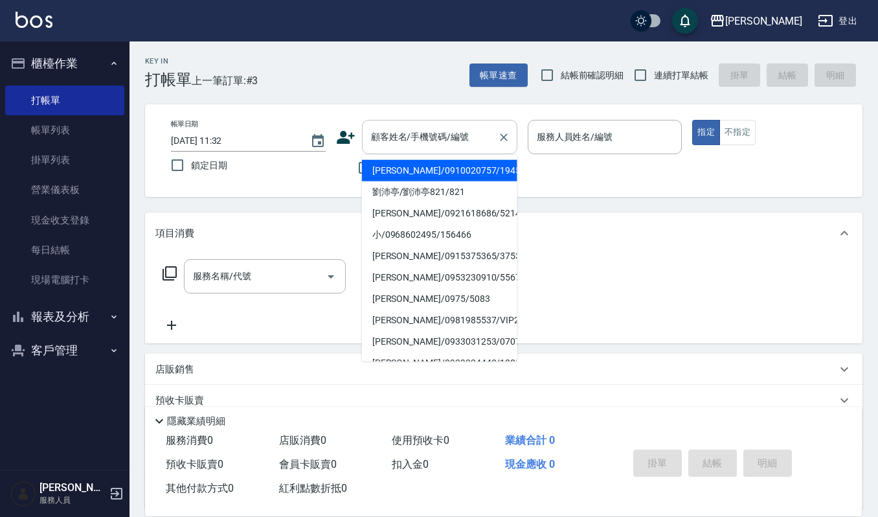
drag, startPoint x: 327, startPoint y: 122, endPoint x: 398, endPoint y: 137, distance: 72.1
click at [330, 122] on div "帳單日期 2025/09/12 11:32 鎖定日期 顧客姓名/手機號碼/編號 顧客姓名/手機號碼/編號 不留客資 服務人員姓名/編號 服務人員姓名/編號 指…" at bounding box center [504, 151] width 686 height 62
click at [379, 141] on input "顧客姓名/手機號碼/編號" at bounding box center [430, 137] width 124 height 23
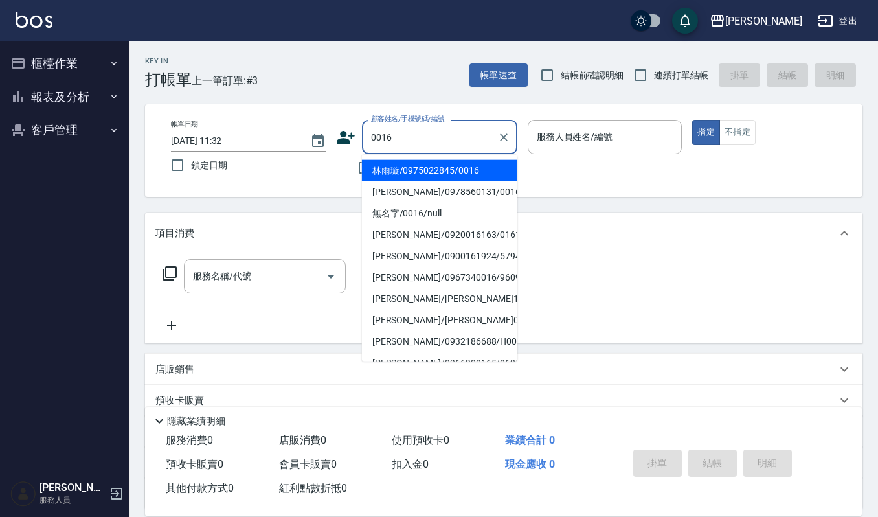
type input "林雨璇/0975022845/0016"
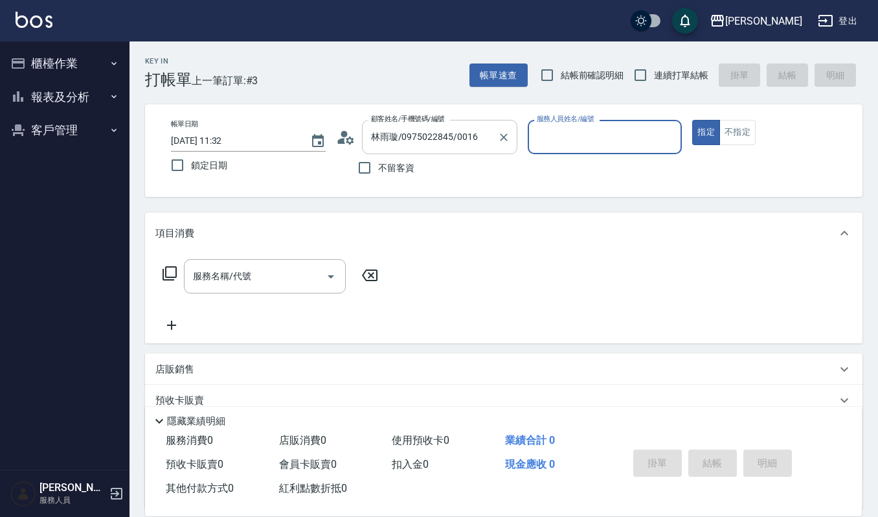
type input "Ruby-17"
click at [265, 284] on input "服務名稱/代號" at bounding box center [255, 276] width 131 height 23
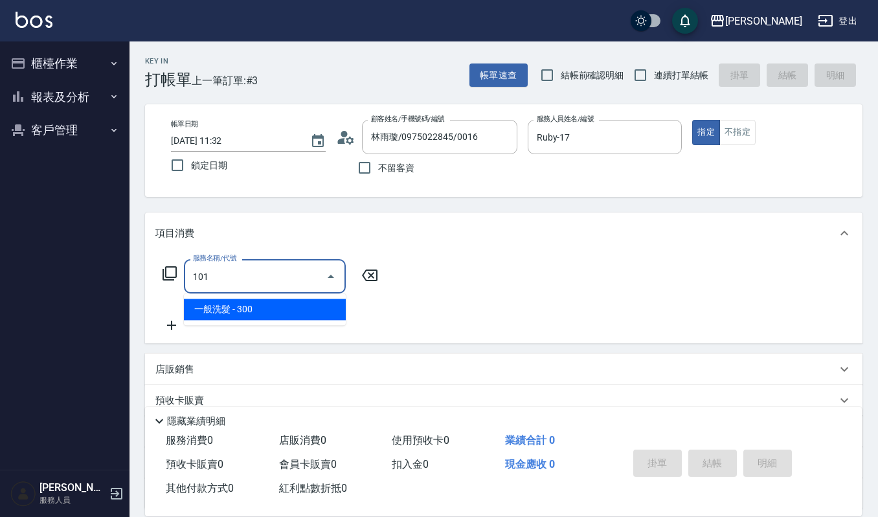
type input "一般洗髮(101)"
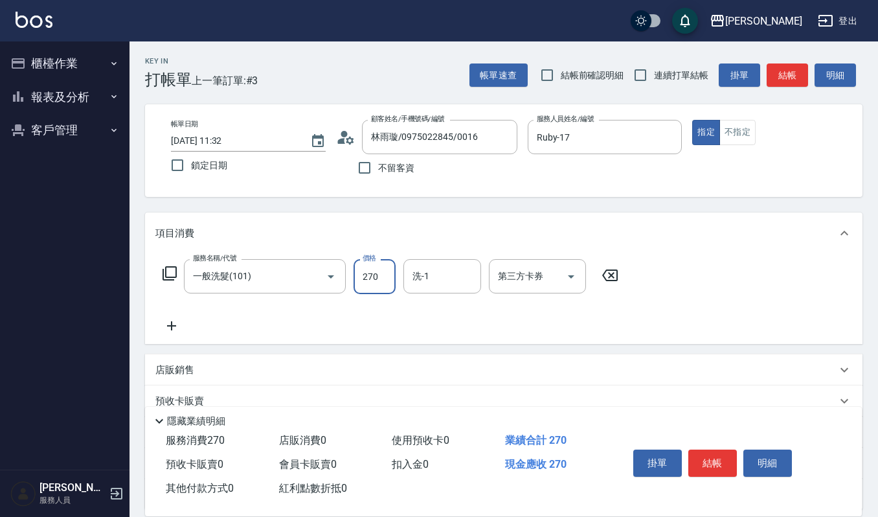
type input "270"
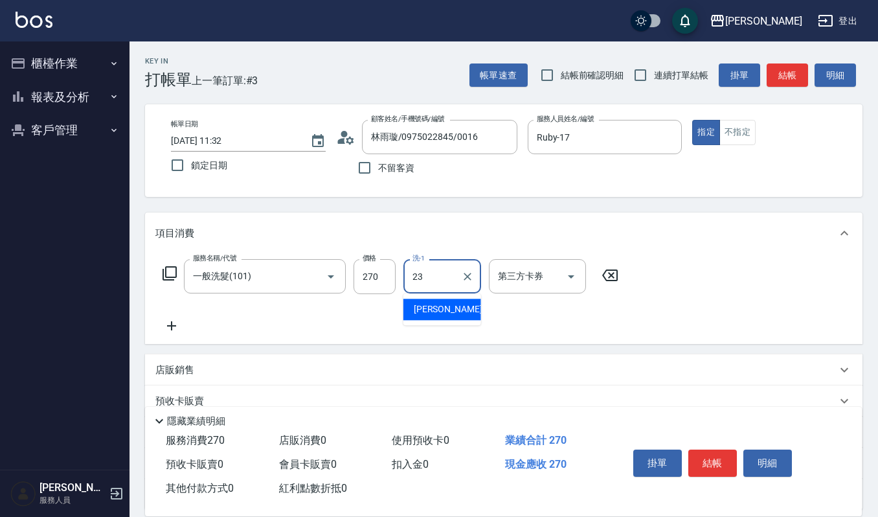
type input "郁涵-23"
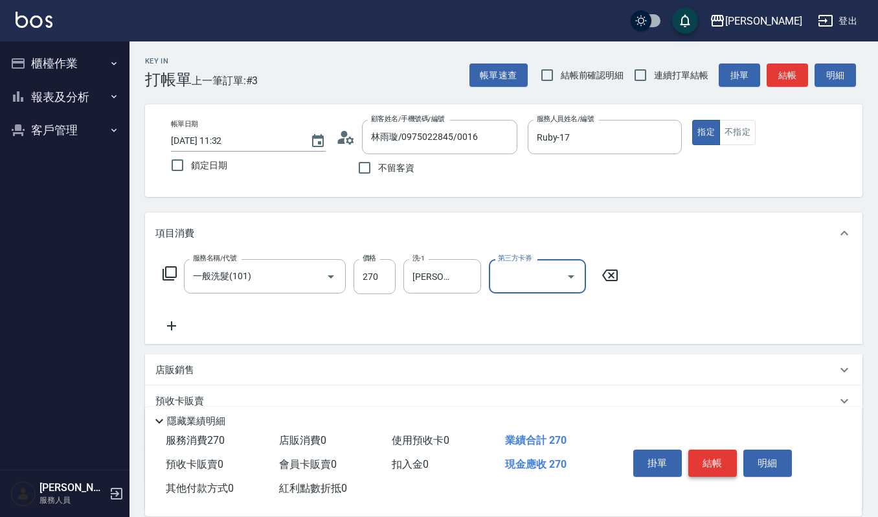
click at [698, 462] on button "結帳" at bounding box center [712, 462] width 49 height 27
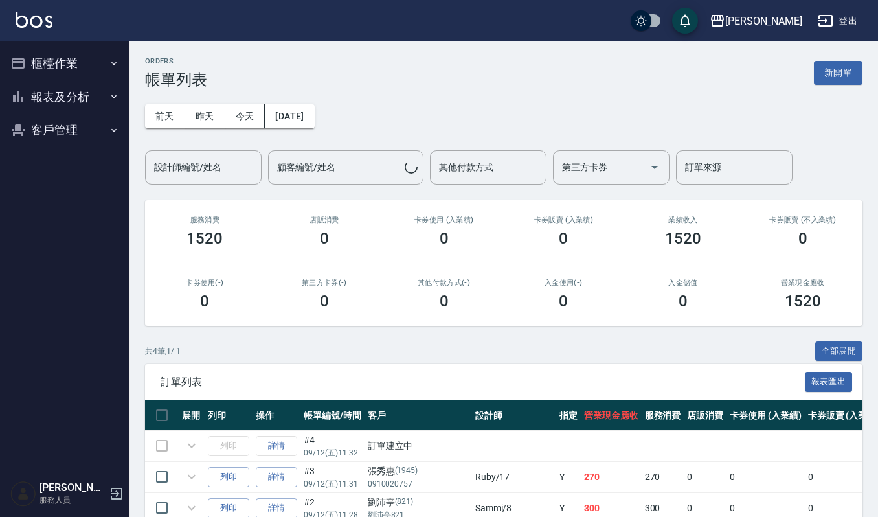
scroll to position [104, 0]
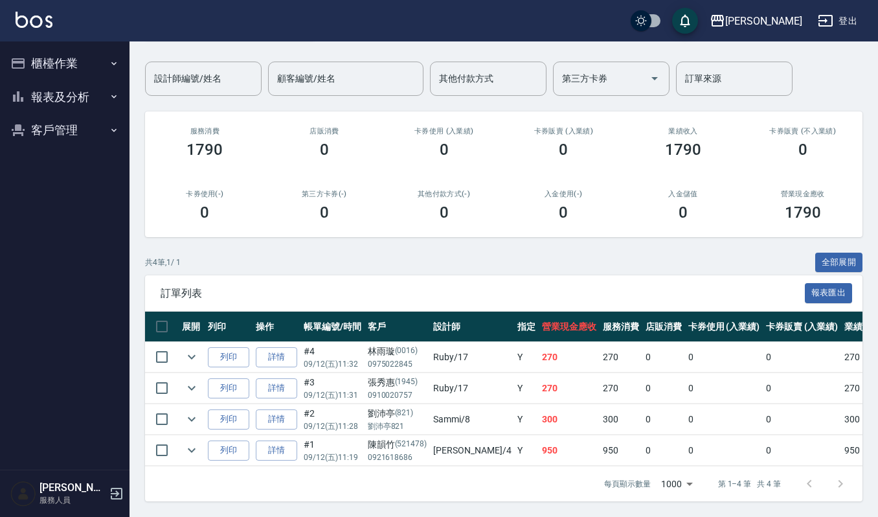
scroll to position [104, 0]
